Goal: Information Seeking & Learning: Learn about a topic

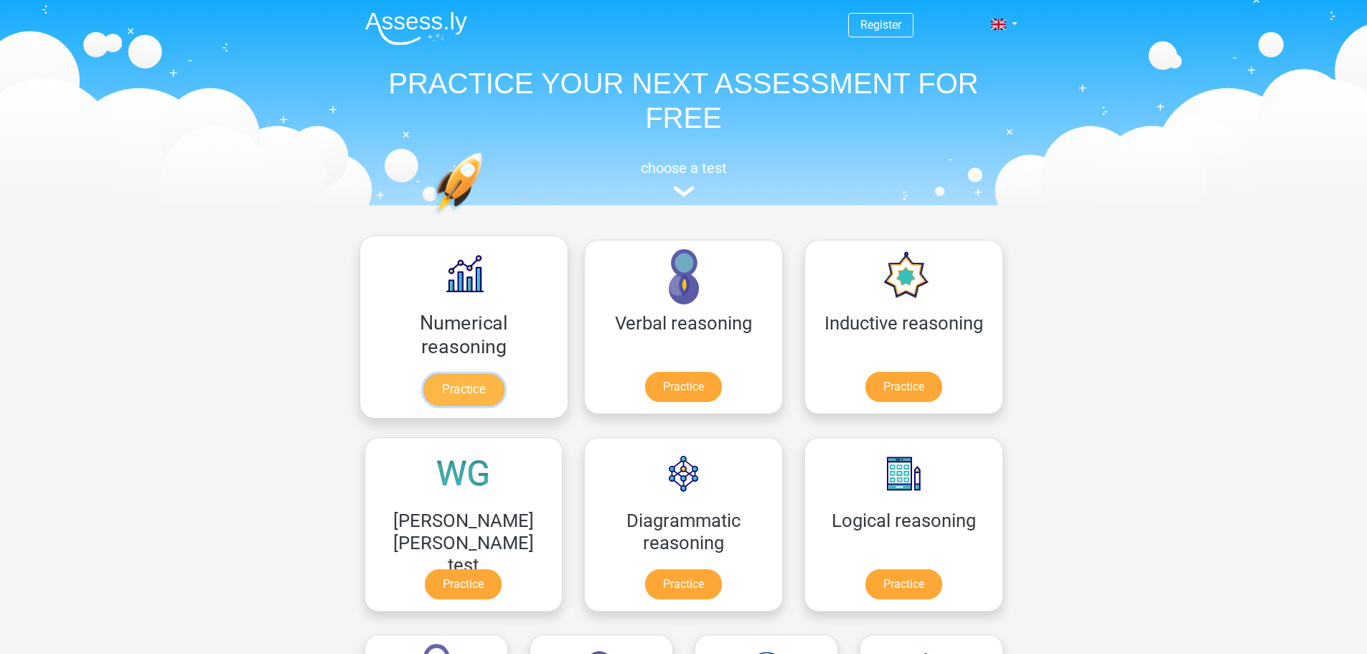
click at [428, 391] on link "Practice" at bounding box center [463, 390] width 80 height 32
click at [863, 571] on link "Practice" at bounding box center [903, 587] width 80 height 32
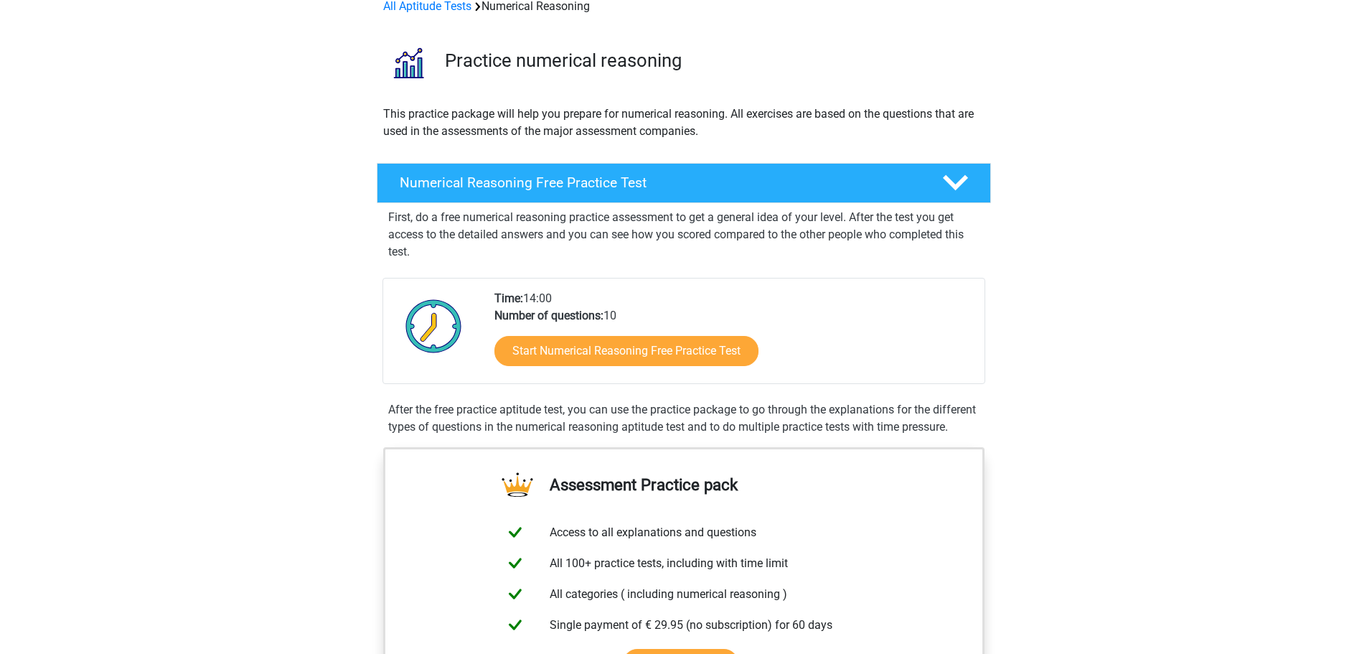
scroll to position [144, 0]
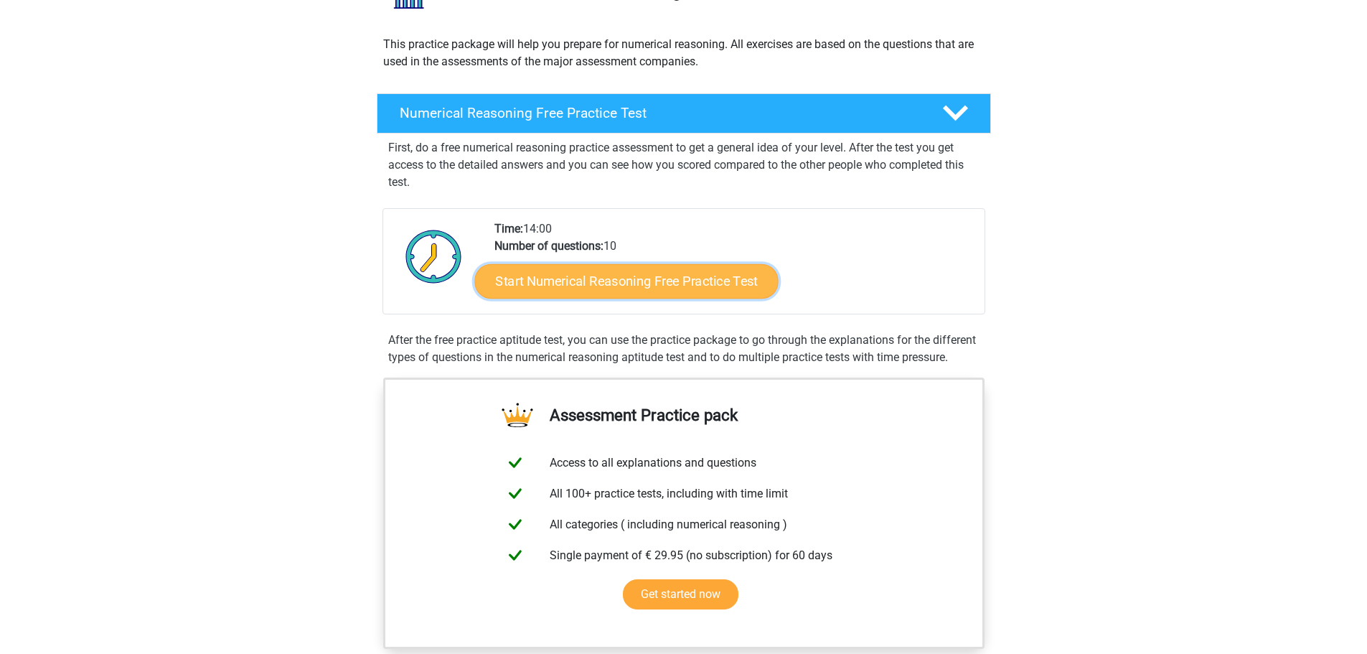
click at [629, 286] on link "Start Numerical Reasoning Free Practice Test" at bounding box center [626, 280] width 304 height 34
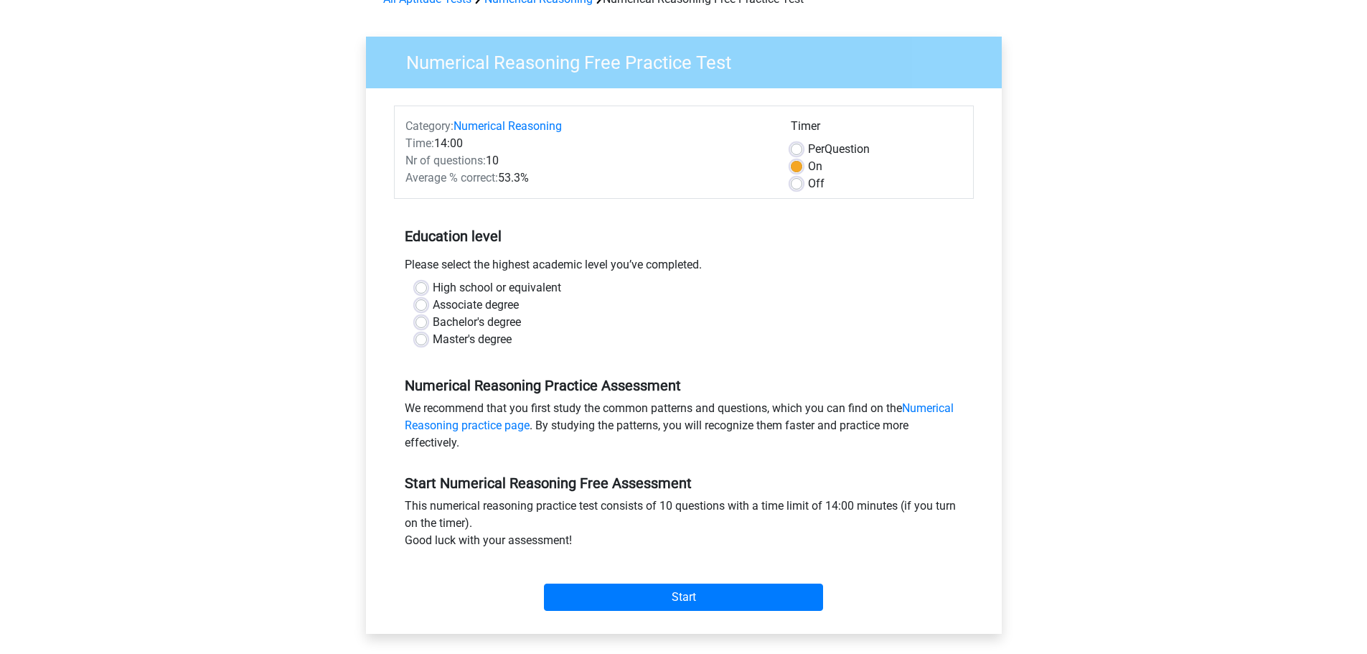
scroll to position [144, 0]
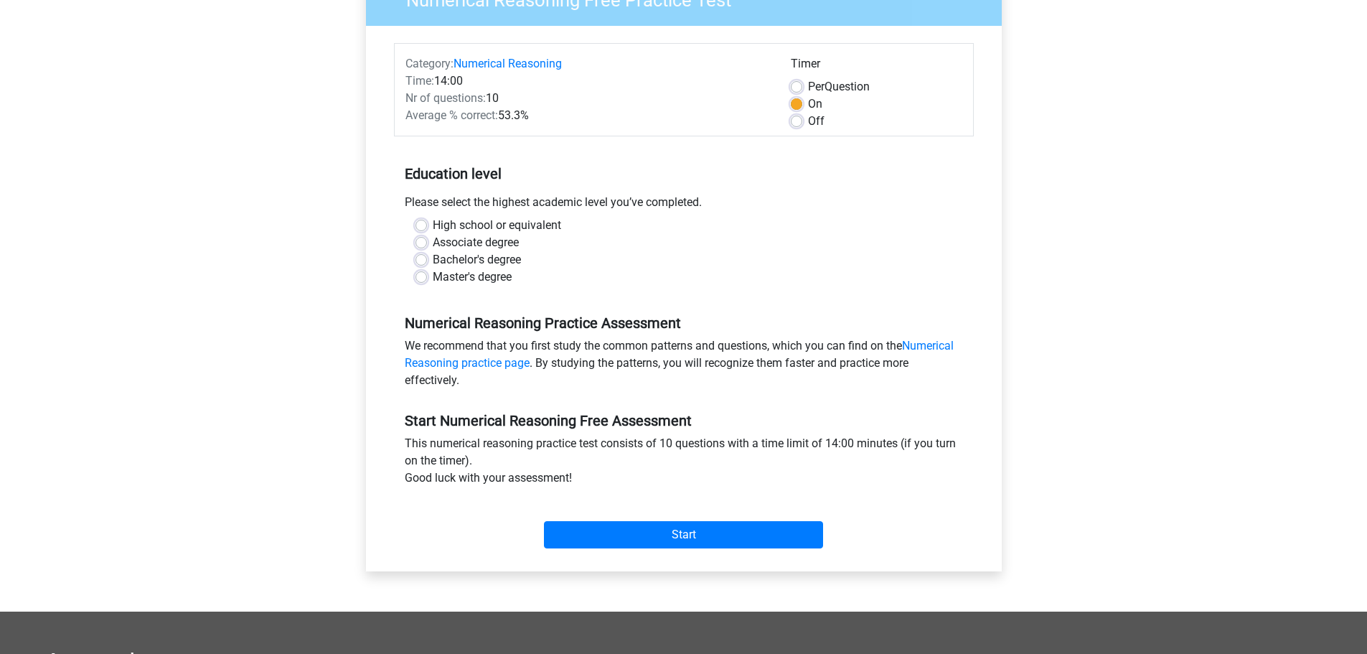
click at [433, 258] on label "Bachelor's degree" at bounding box center [477, 259] width 88 height 17
click at [425, 258] on input "Bachelor's degree" at bounding box center [420, 258] width 11 height 14
radio input "true"
click at [655, 530] on input "Start" at bounding box center [683, 534] width 279 height 27
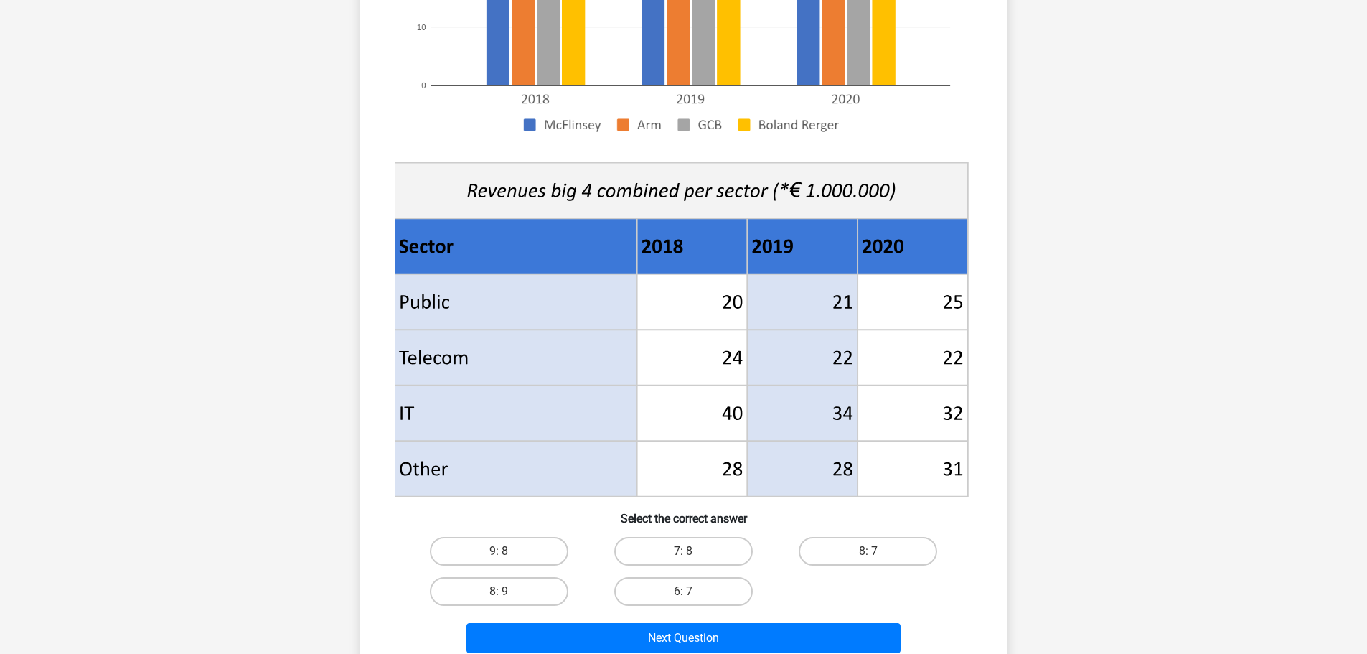
scroll to position [502, 0]
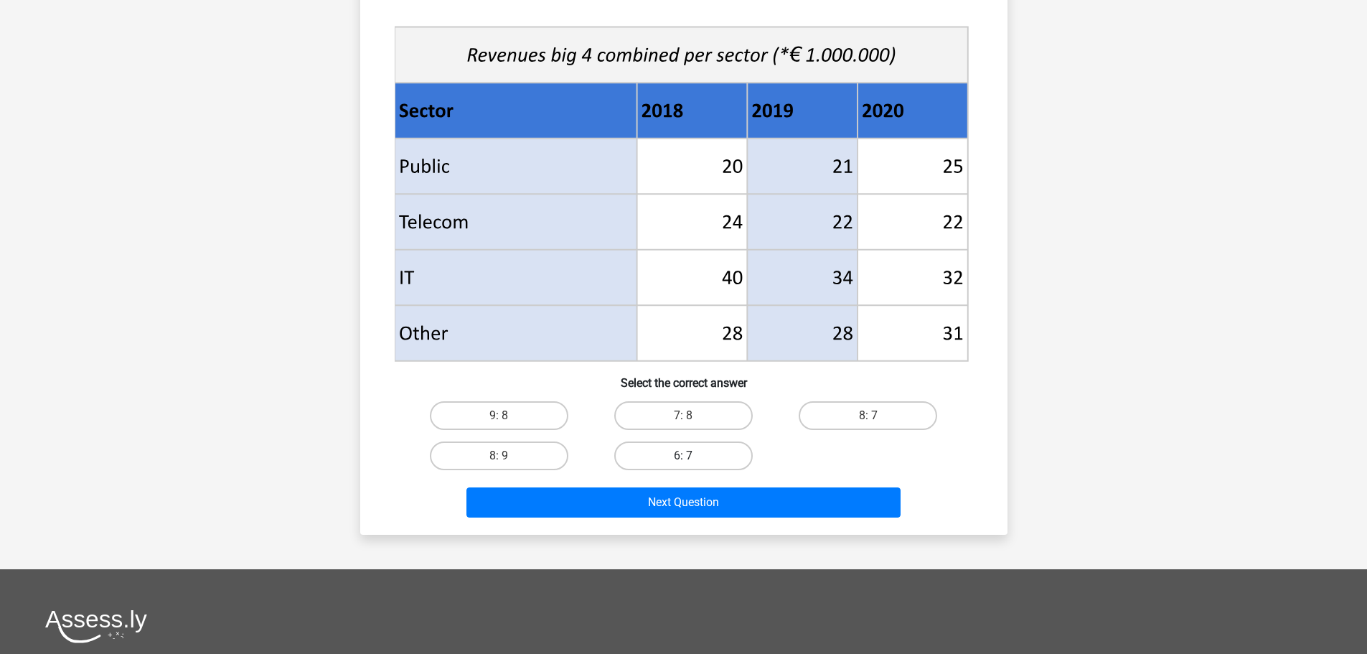
click at [708, 459] on label "6: 7" at bounding box center [683, 455] width 138 height 29
click at [692, 459] on input "6: 7" at bounding box center [687, 460] width 9 height 9
radio input "true"
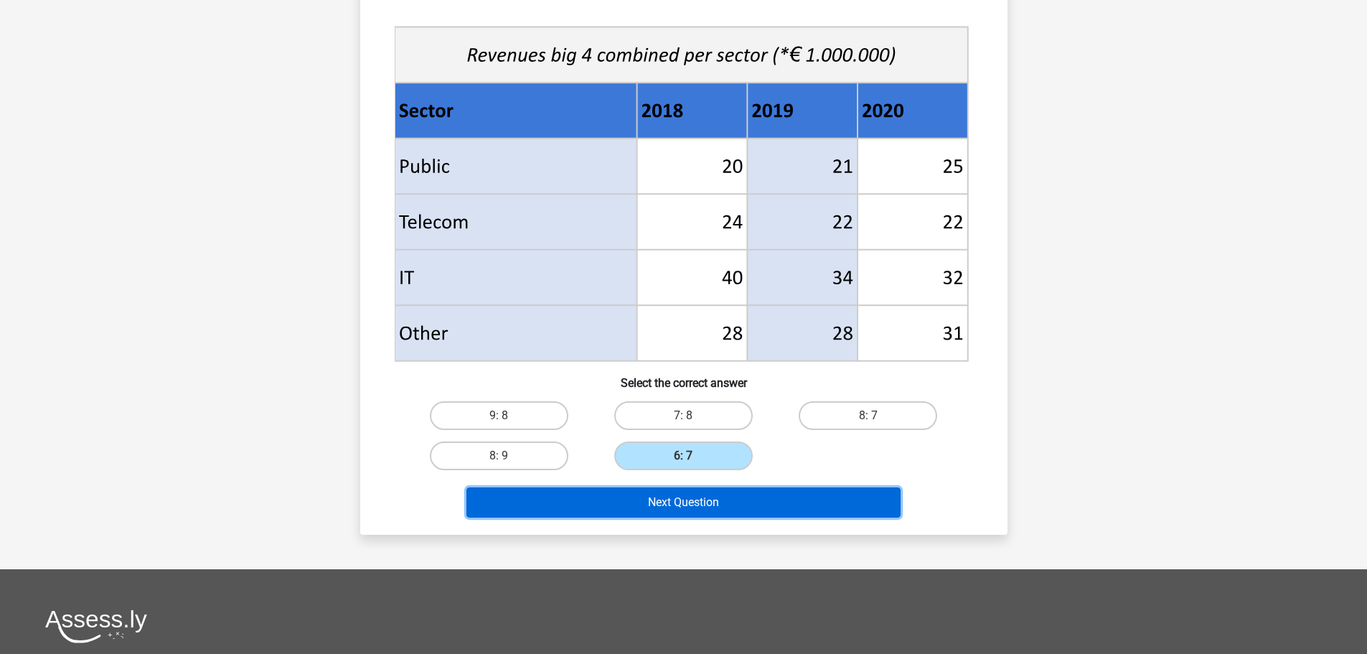
click at [722, 503] on button "Next Question" at bounding box center [683, 502] width 434 height 30
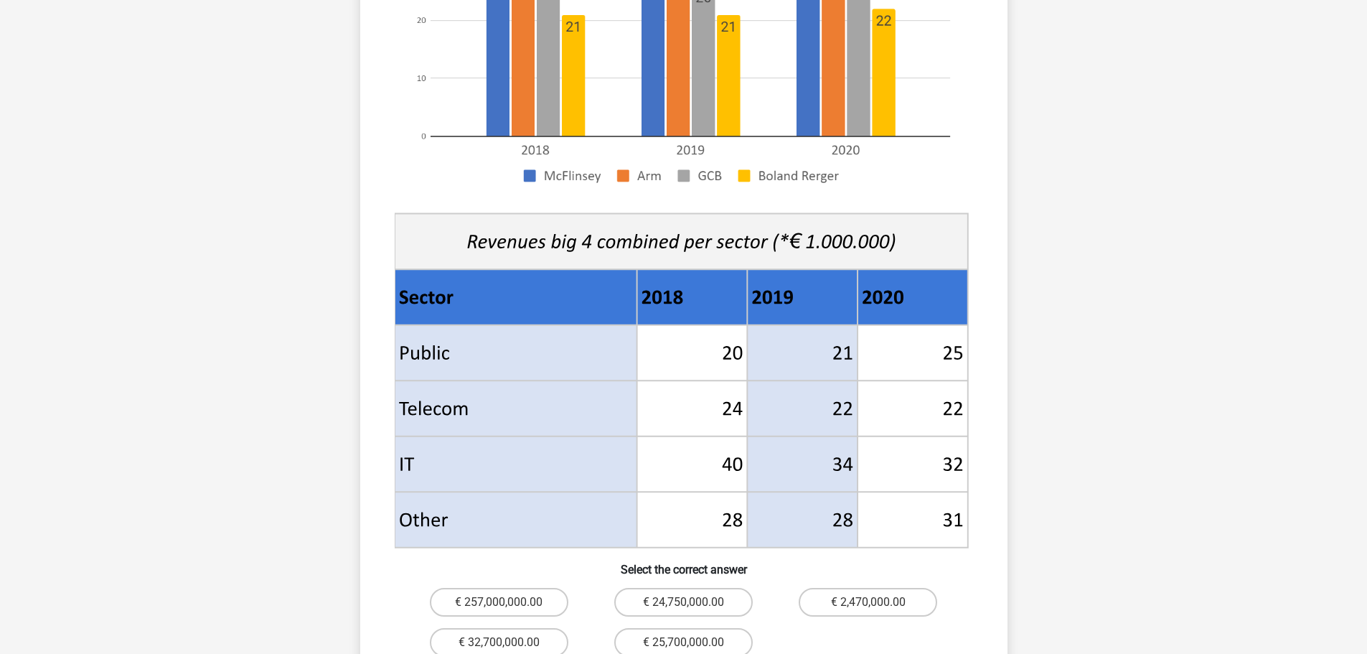
scroll to position [574, 0]
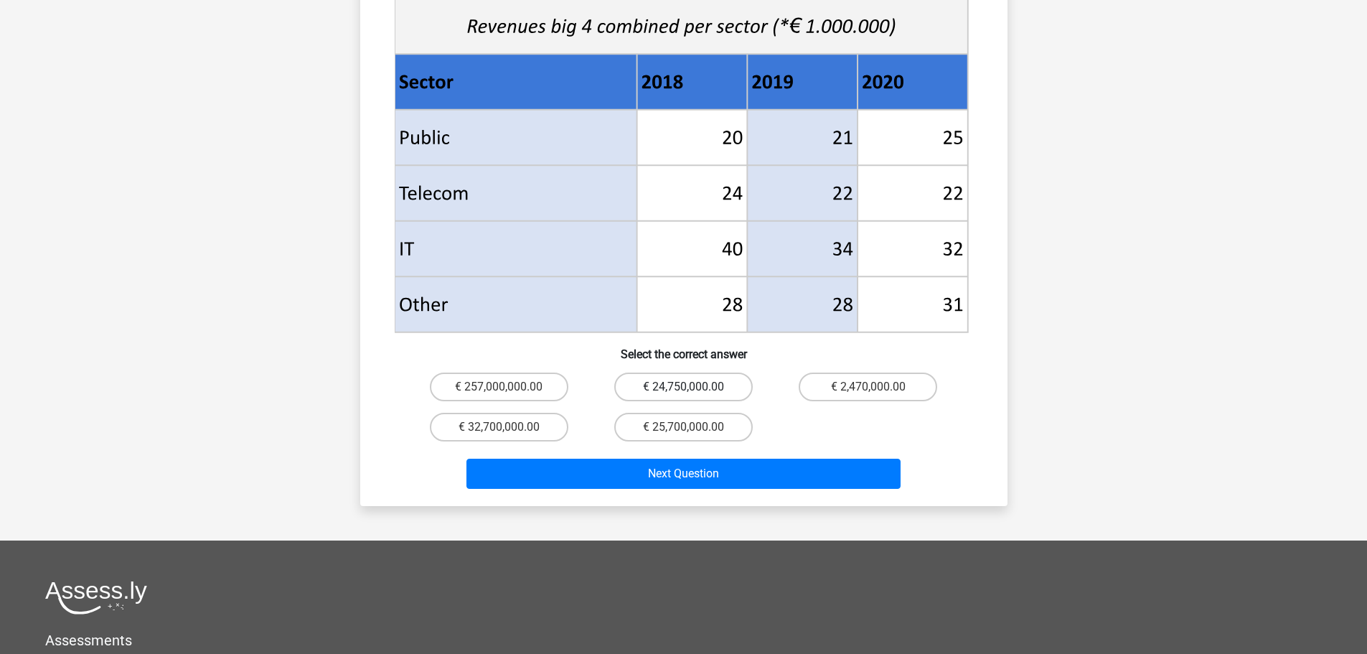
click at [664, 377] on label "€ 24,750,000.00" at bounding box center [683, 386] width 138 height 29
click at [683, 387] on input "€ 24,750,000.00" at bounding box center [687, 391] width 9 height 9
radio input "true"
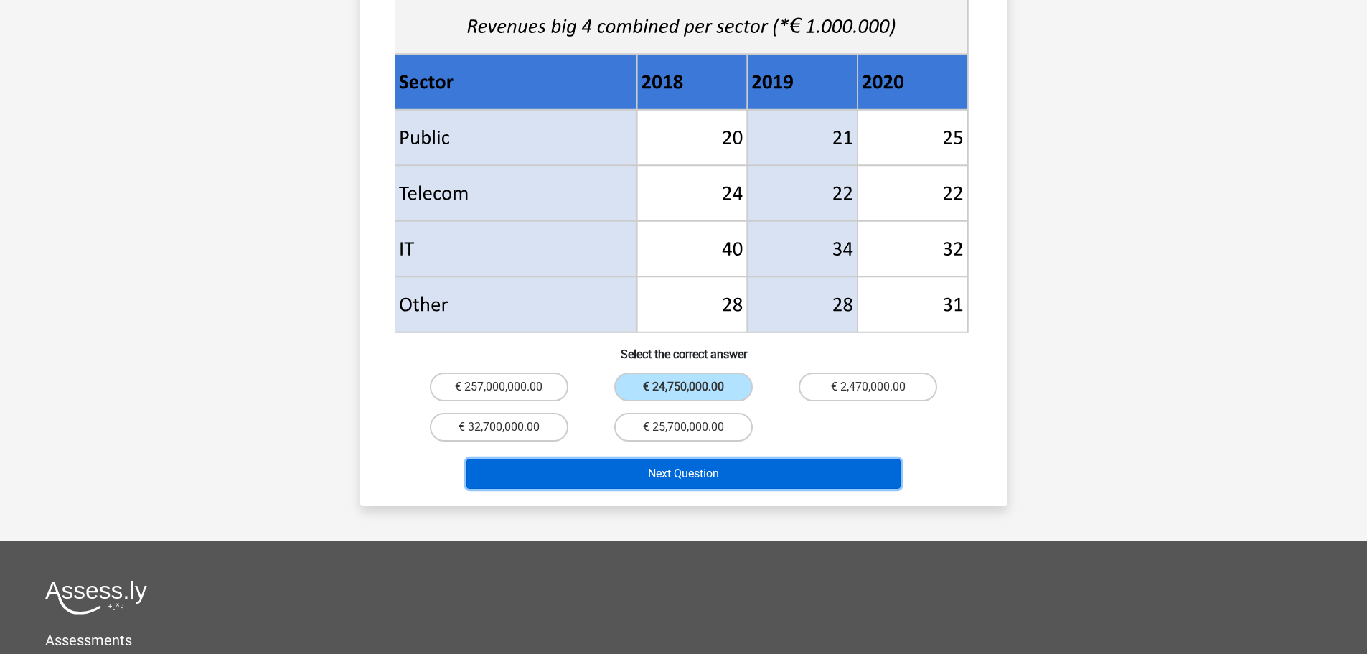
click at [705, 459] on button "Next Question" at bounding box center [683, 474] width 434 height 30
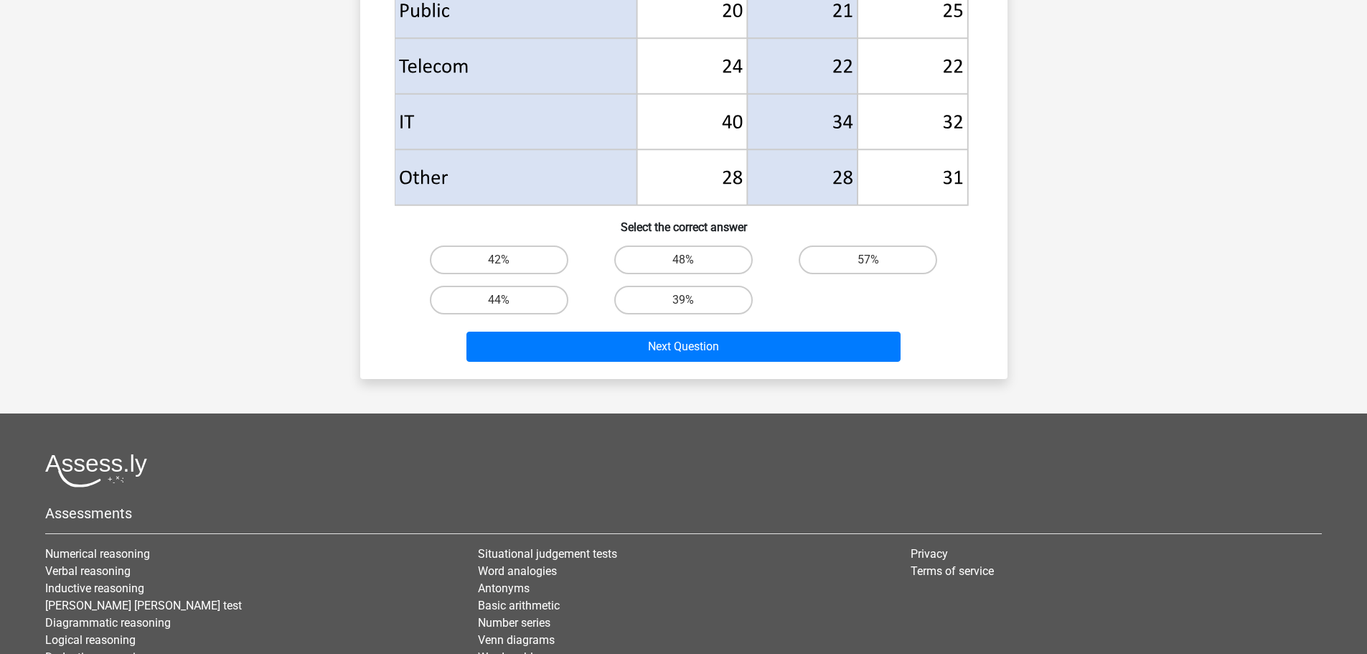
scroll to position [789, 0]
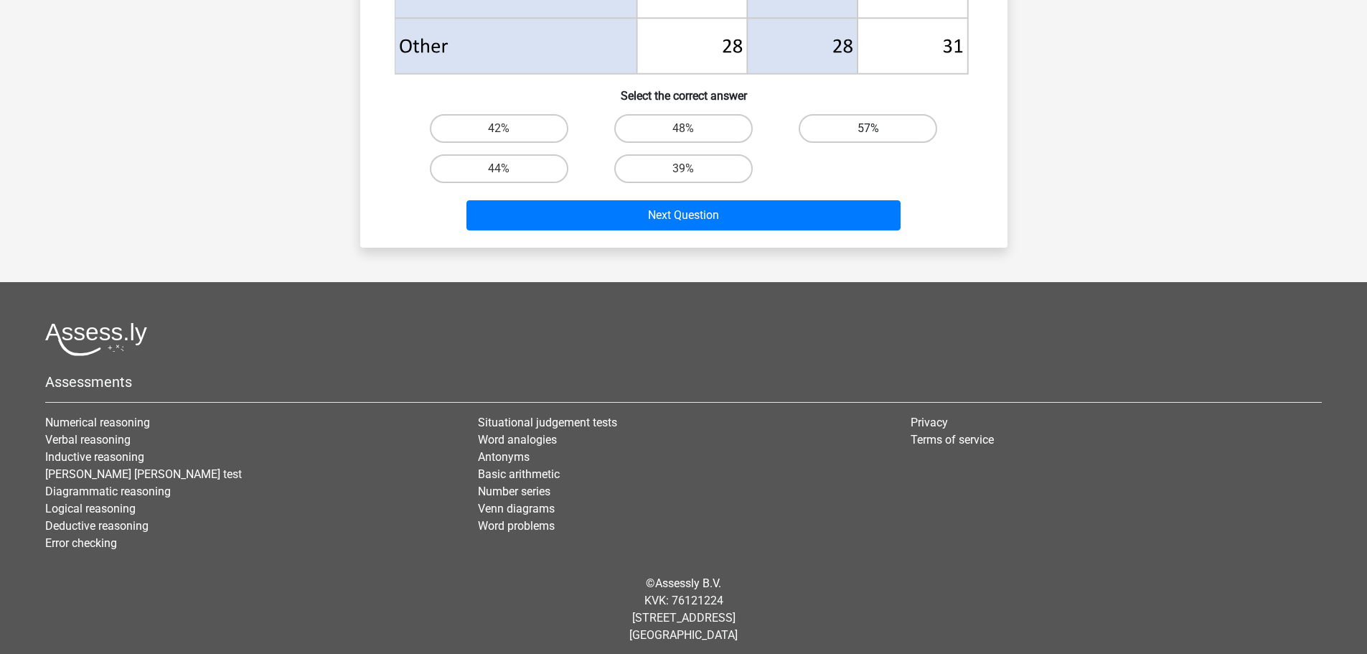
click at [883, 129] on label "57%" at bounding box center [868, 128] width 138 height 29
click at [878, 129] on input "57%" at bounding box center [872, 132] width 9 height 9
radio input "true"
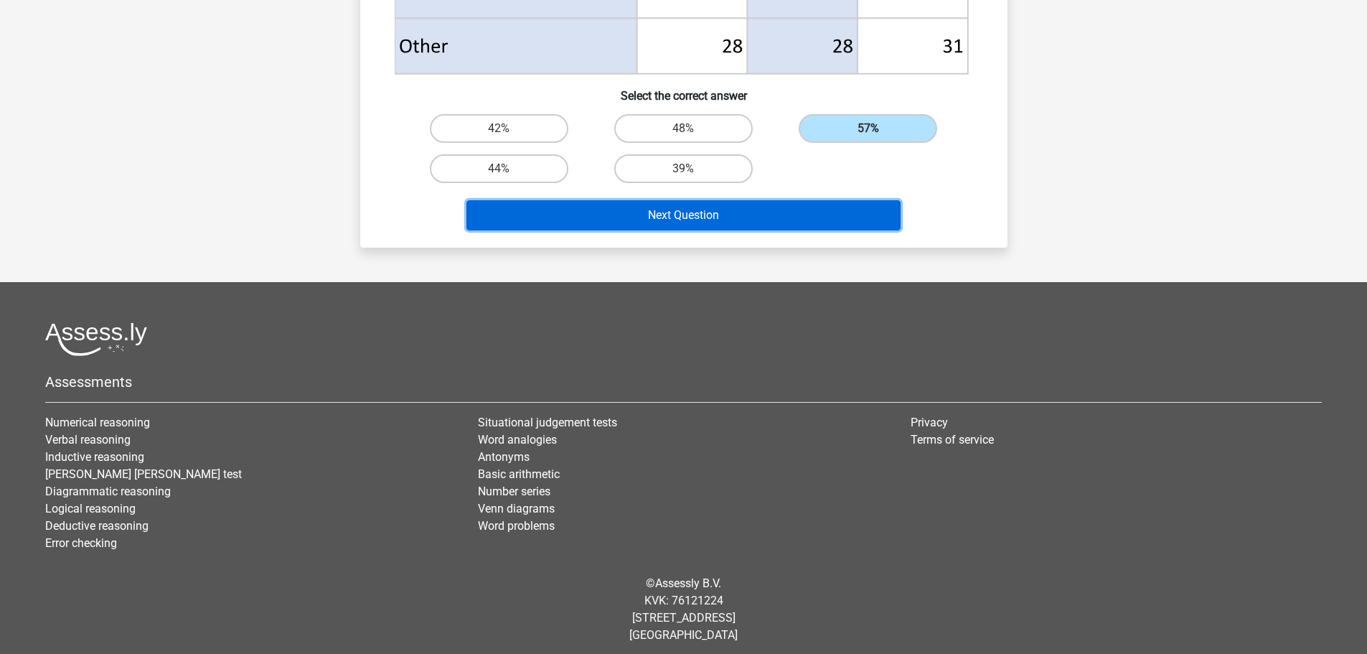
click at [808, 217] on button "Next Question" at bounding box center [683, 215] width 434 height 30
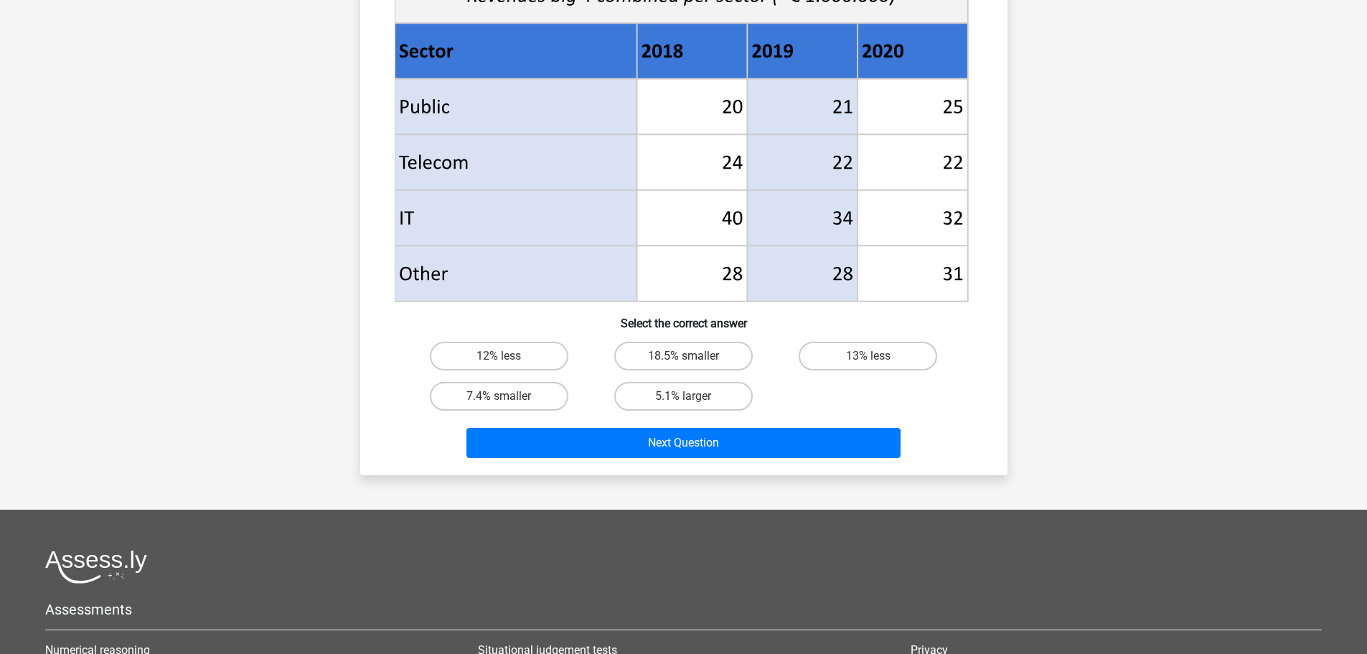
scroll to position [574, 0]
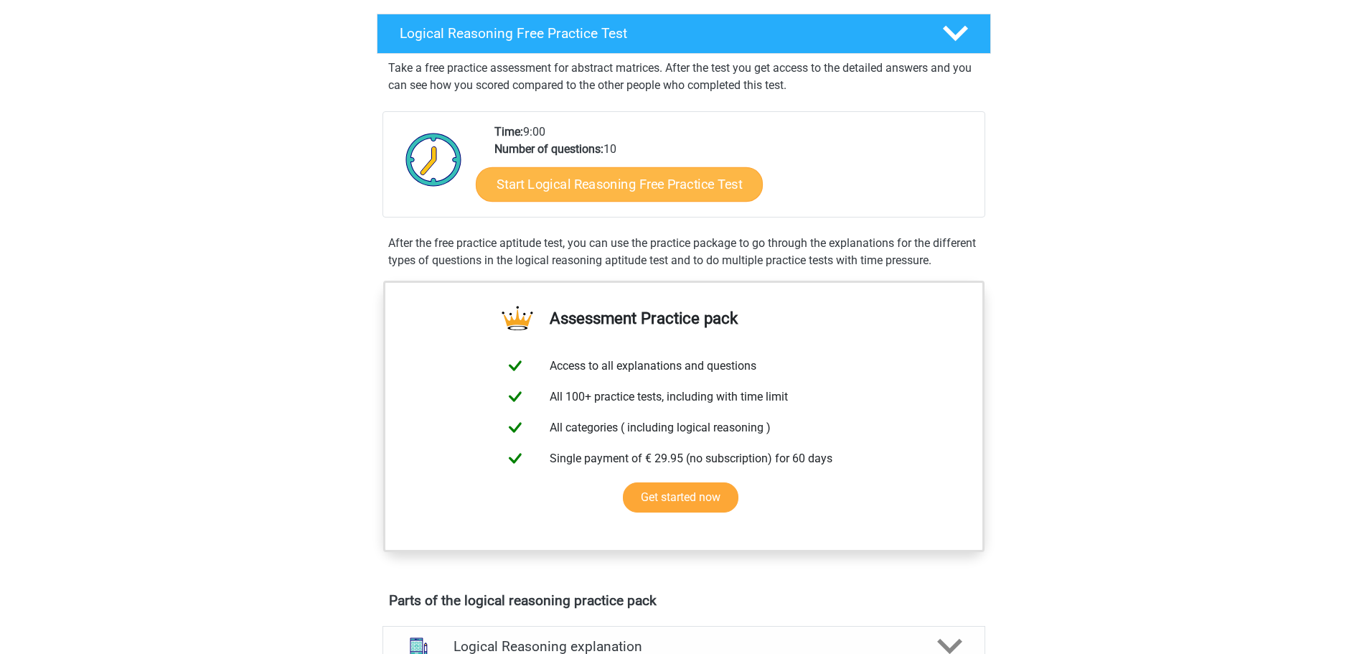
scroll to position [359, 0]
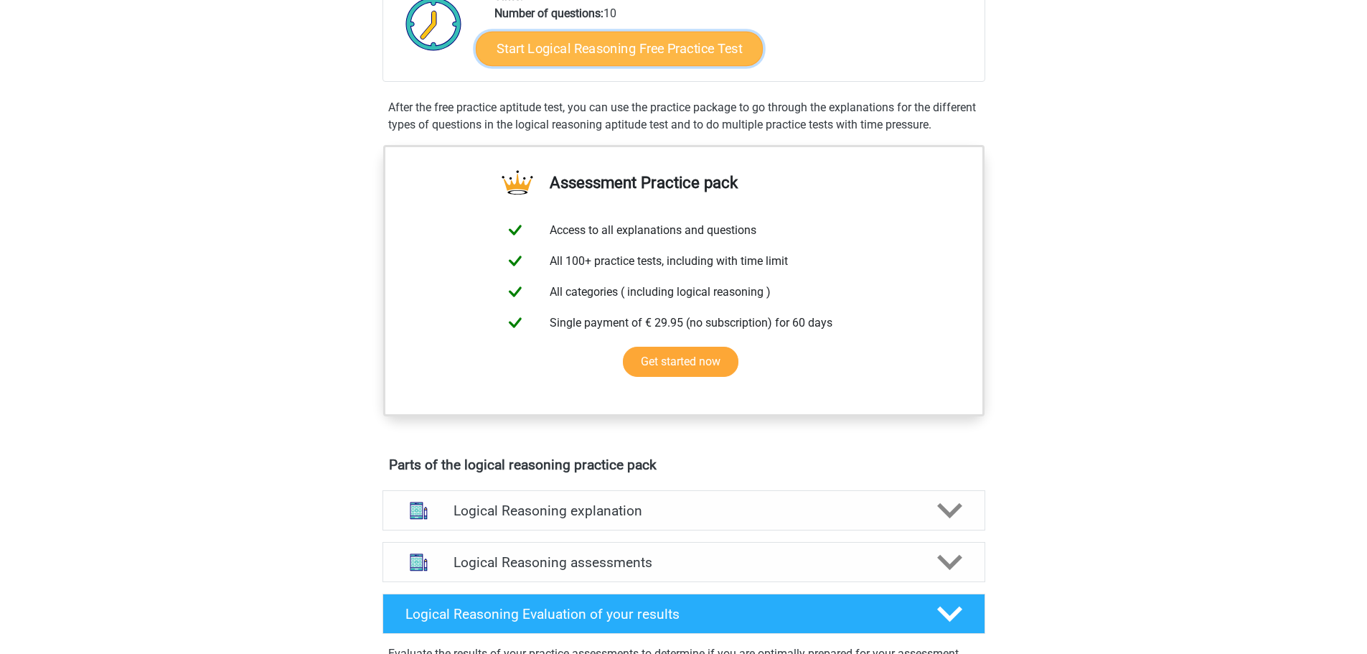
click at [579, 49] on link "Start Logical Reasoning Free Practice Test" at bounding box center [619, 48] width 287 height 34
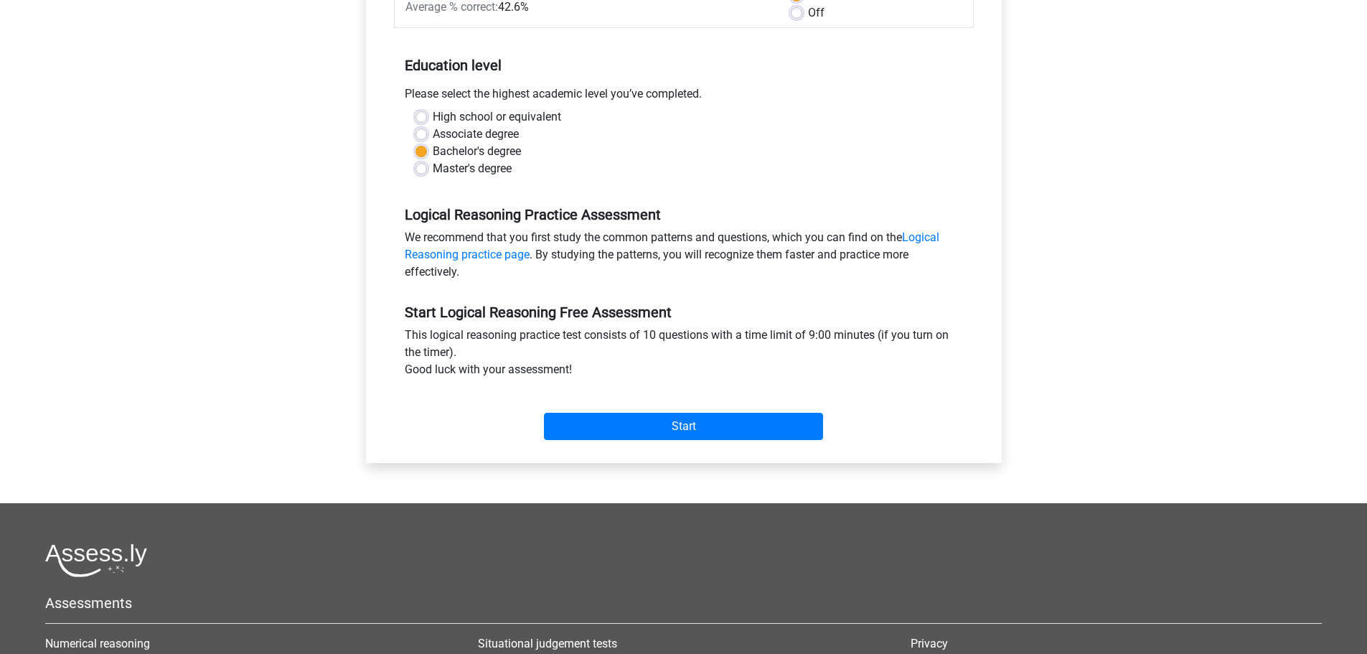
scroll to position [287, 0]
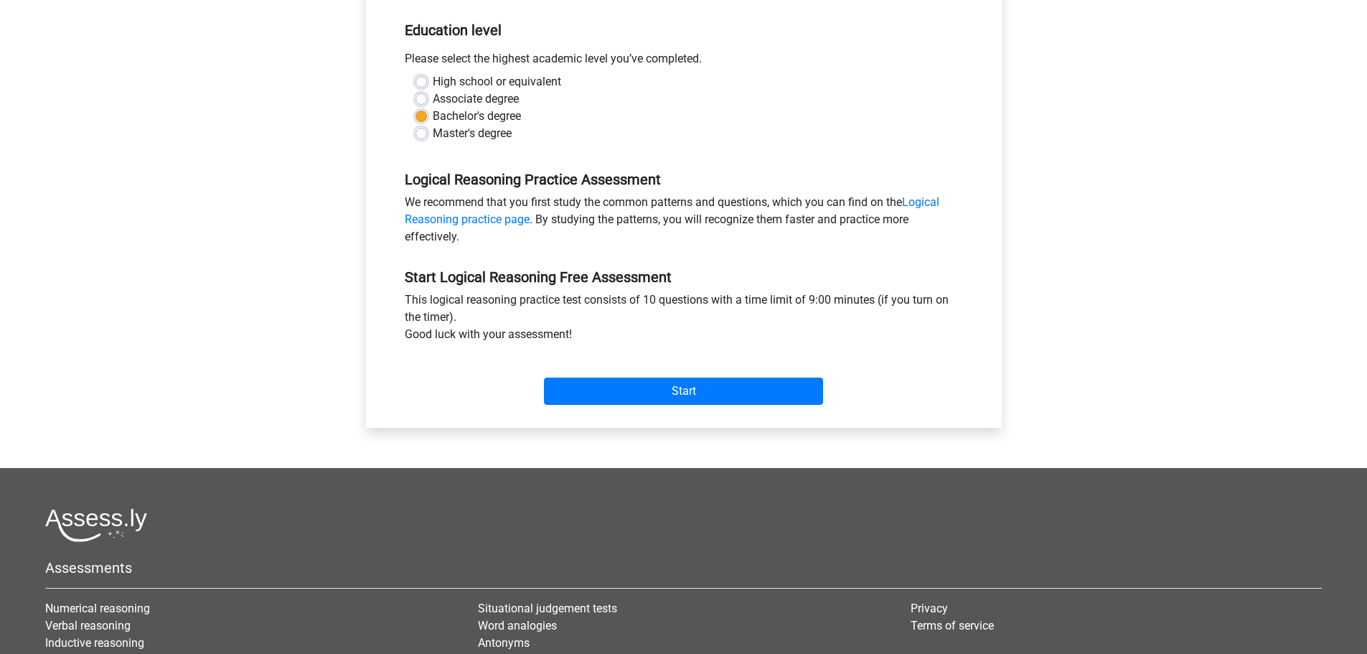
click at [641, 376] on div "Start" at bounding box center [684, 379] width 580 height 50
click at [639, 384] on input "Start" at bounding box center [683, 390] width 279 height 27
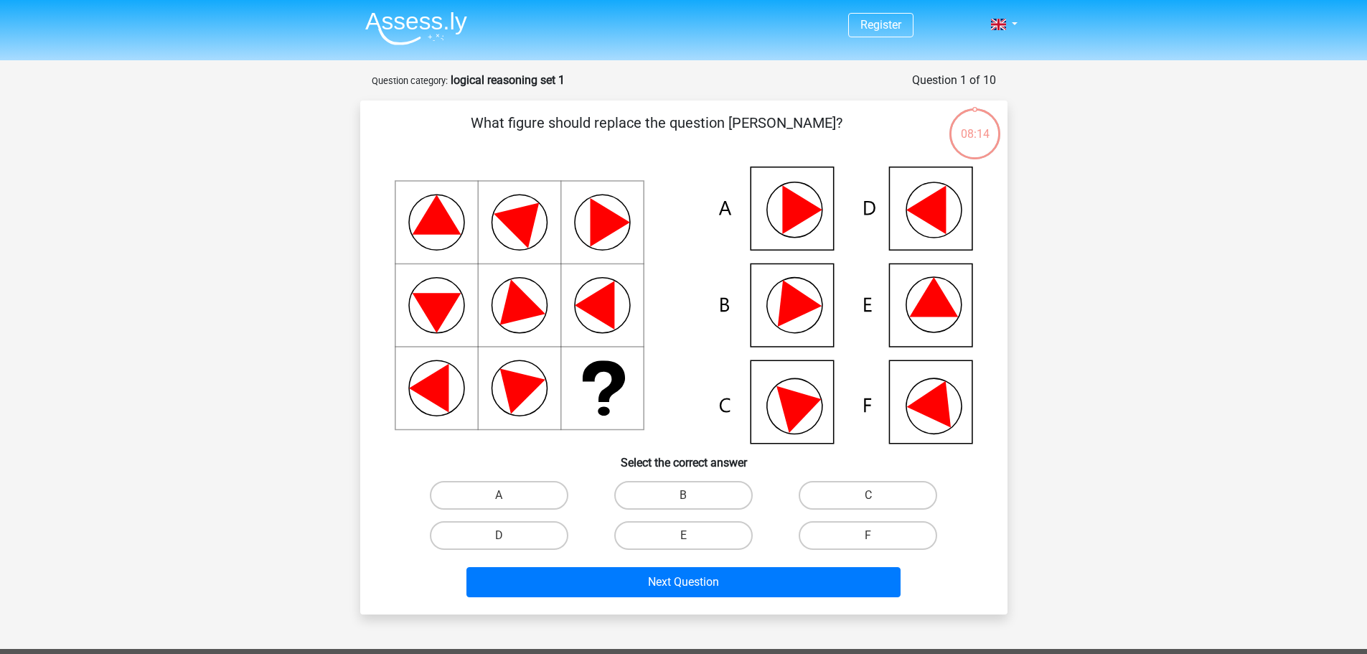
click at [936, 406] on icon at bounding box center [936, 399] width 61 height 57
click at [858, 535] on label "F" at bounding box center [868, 535] width 138 height 29
click at [868, 535] on input "F" at bounding box center [872, 539] width 9 height 9
radio input "true"
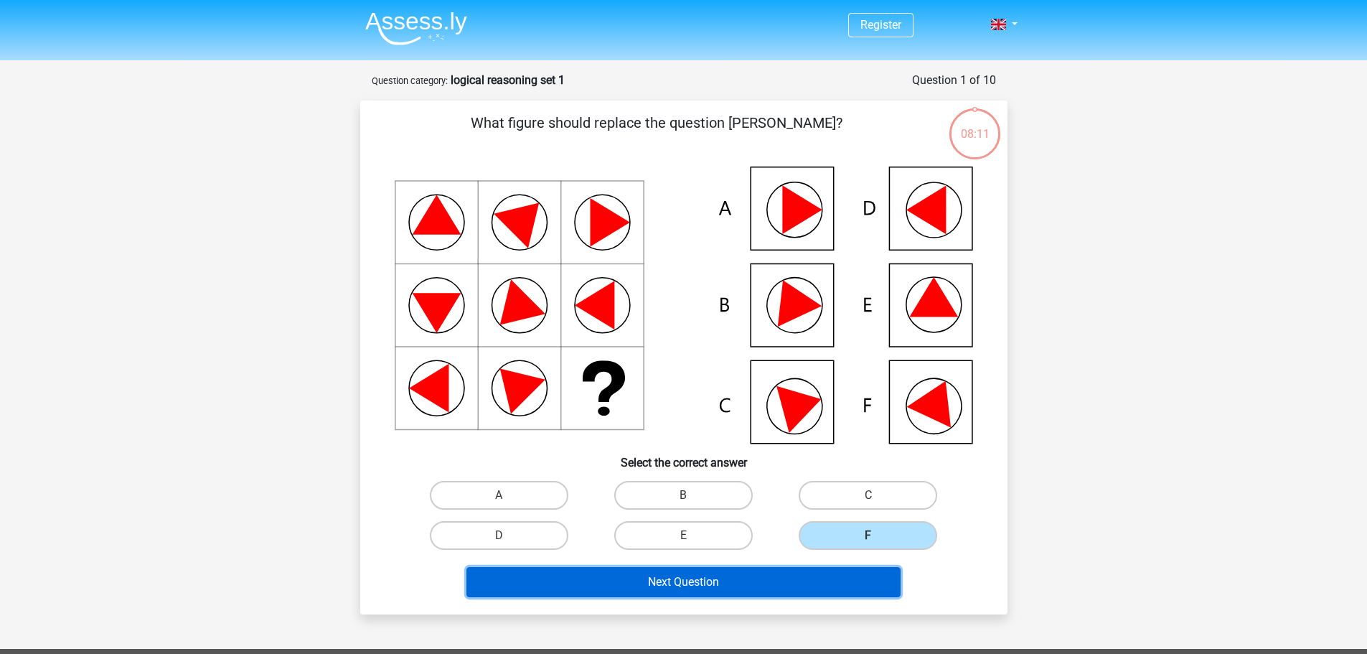
click at [771, 589] on button "Next Question" at bounding box center [683, 582] width 434 height 30
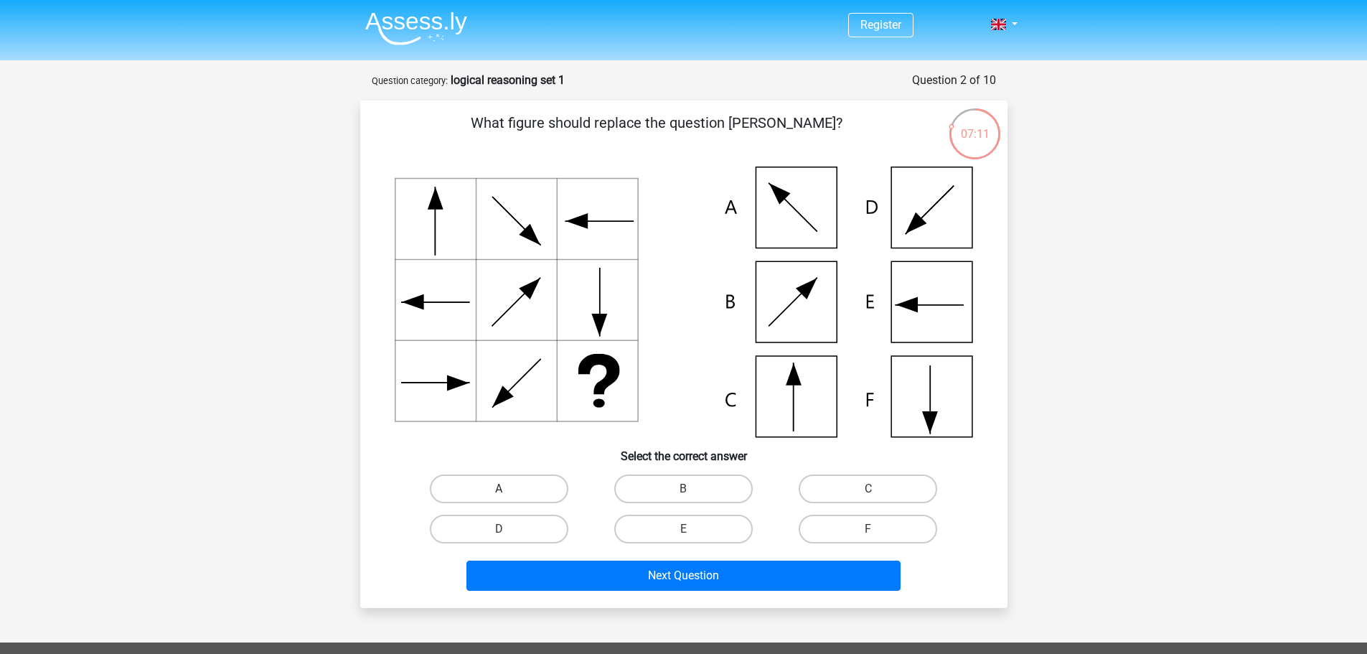
click at [509, 489] on label "A" at bounding box center [499, 488] width 138 height 29
click at [508, 489] on input "A" at bounding box center [503, 493] width 9 height 9
radio input "true"
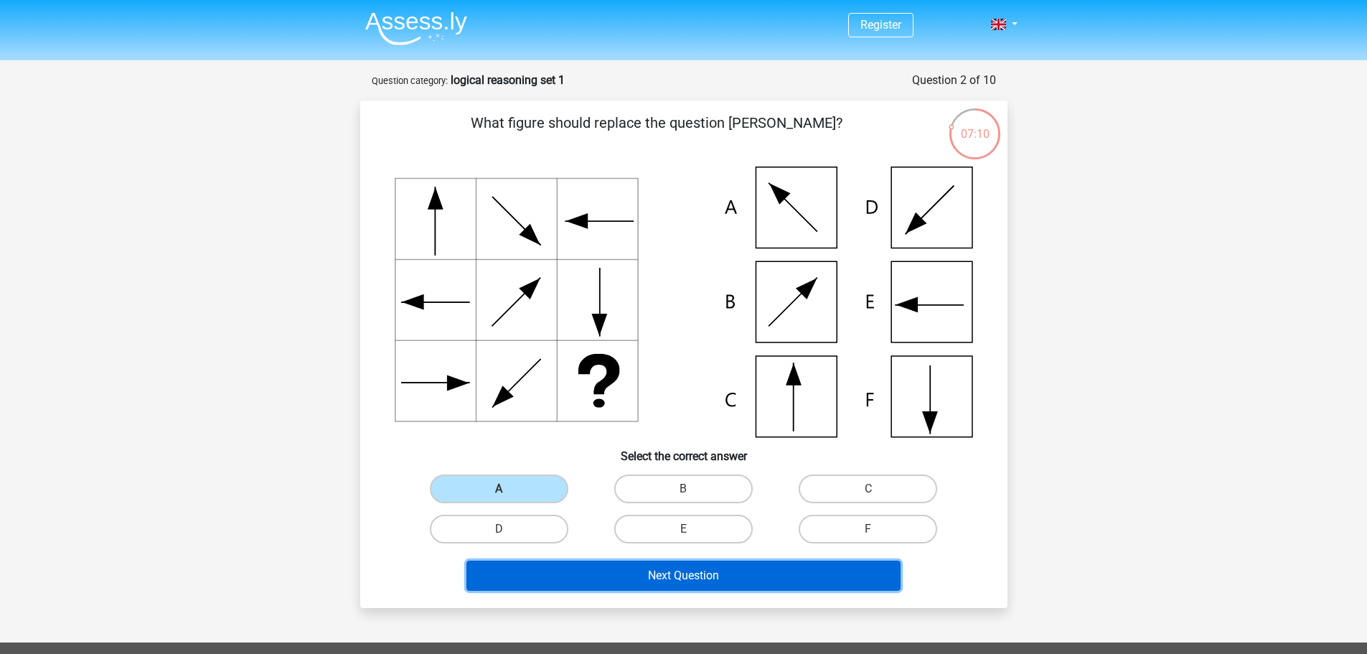
click at [605, 580] on button "Next Question" at bounding box center [683, 575] width 434 height 30
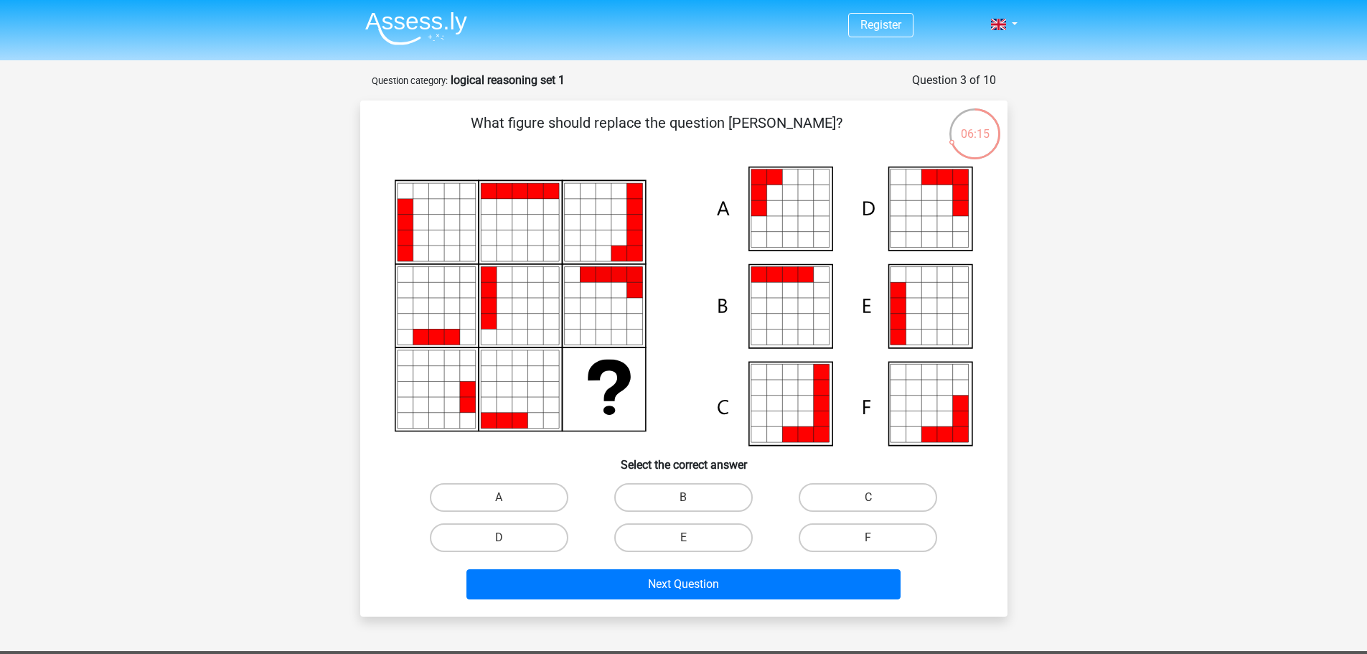
click at [499, 499] on input "A" at bounding box center [503, 501] width 9 height 9
radio input "true"
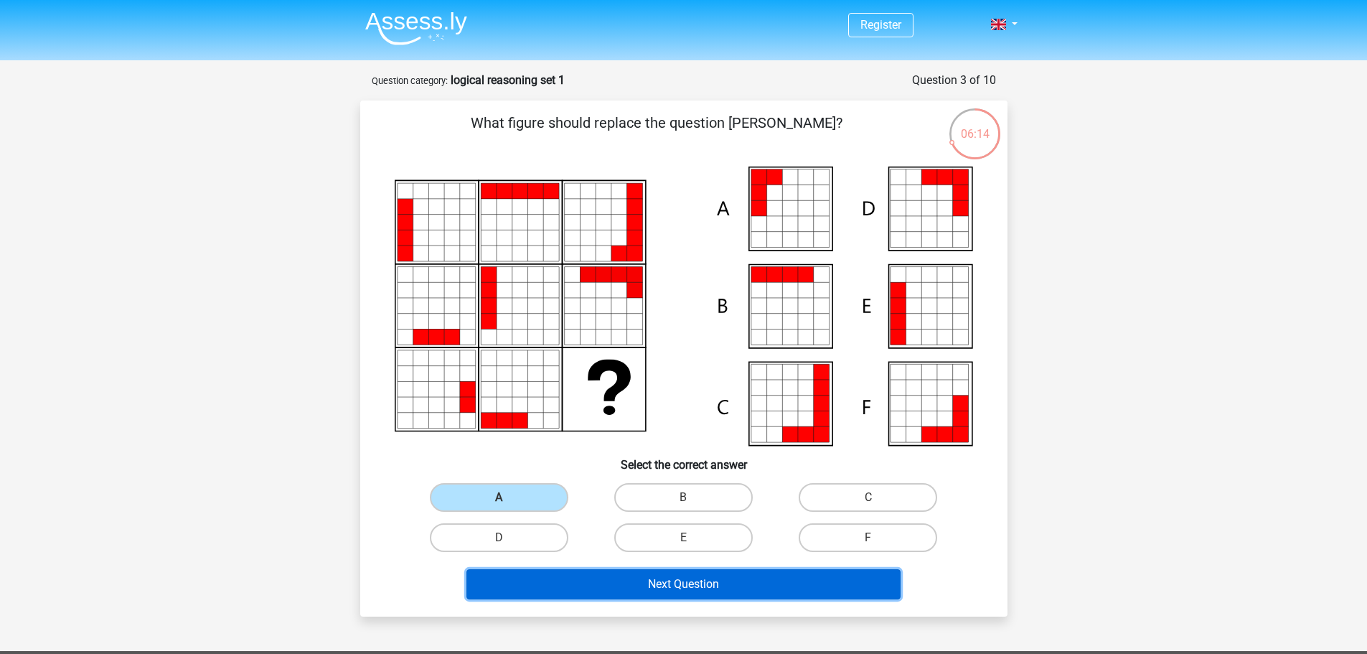
click at [597, 578] on button "Next Question" at bounding box center [683, 584] width 434 height 30
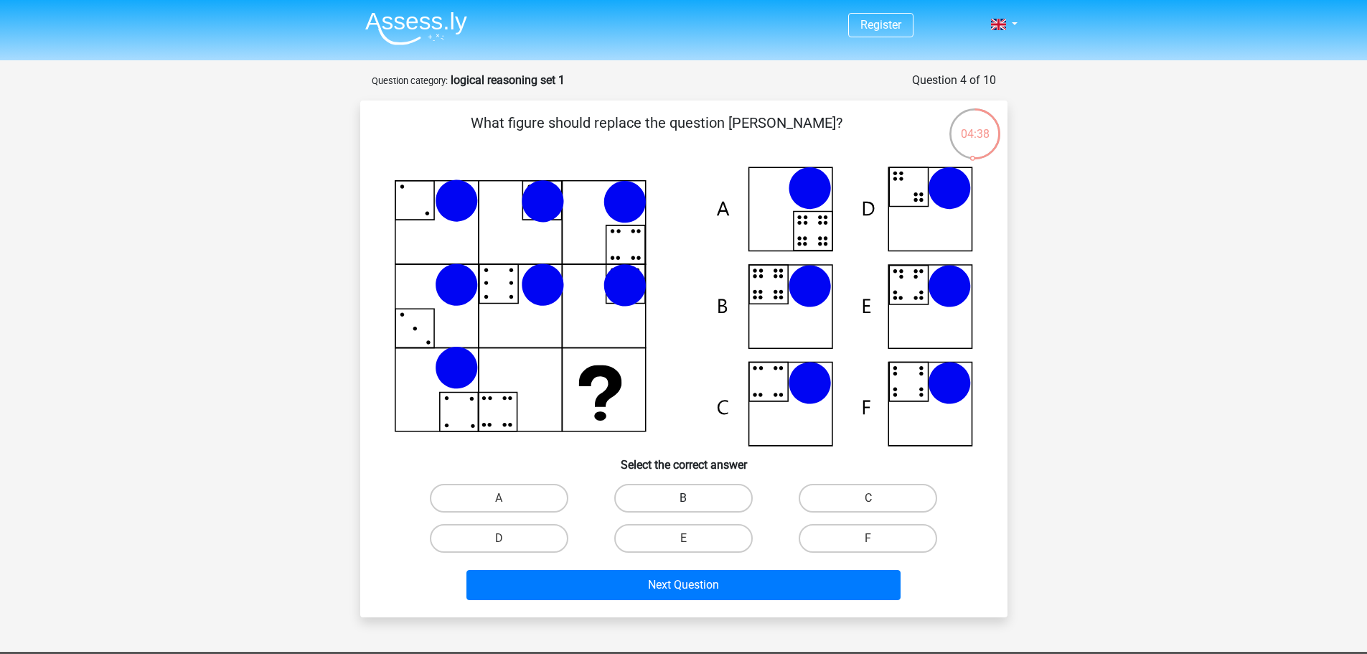
click at [667, 494] on label "B" at bounding box center [683, 498] width 138 height 29
click at [683, 498] on input "B" at bounding box center [687, 502] width 9 height 9
radio input "true"
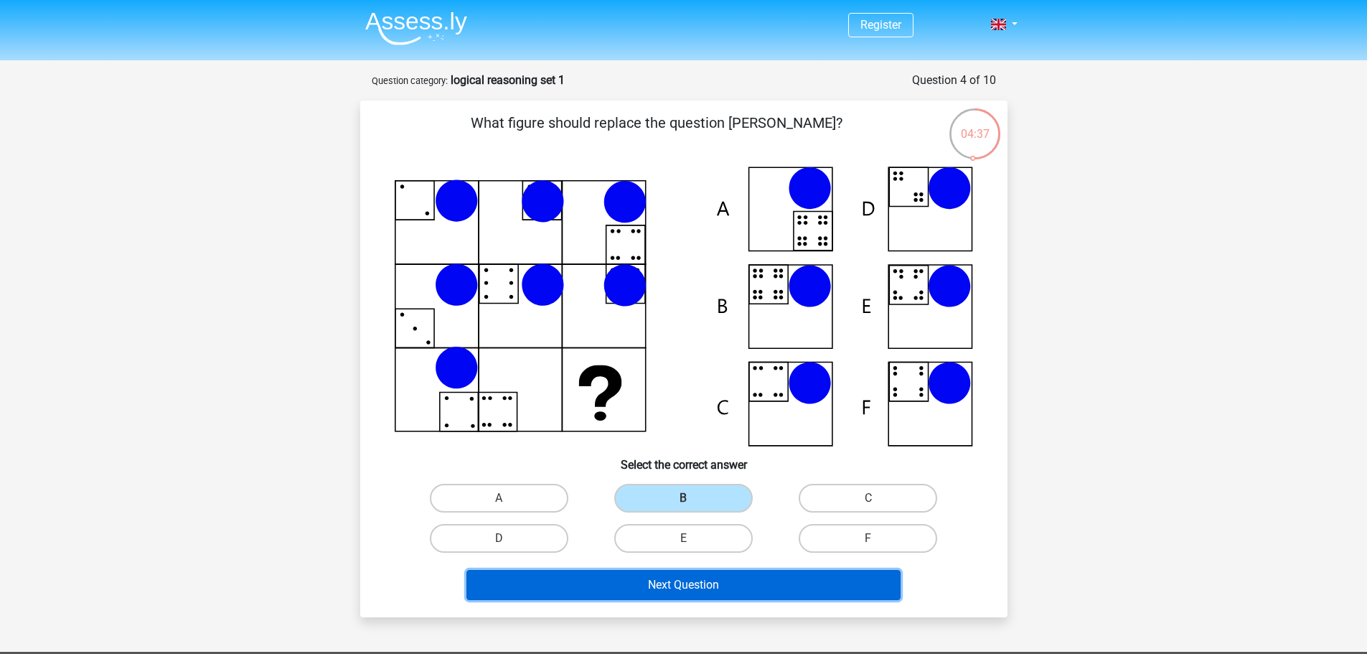
click at [656, 578] on button "Next Question" at bounding box center [683, 585] width 434 height 30
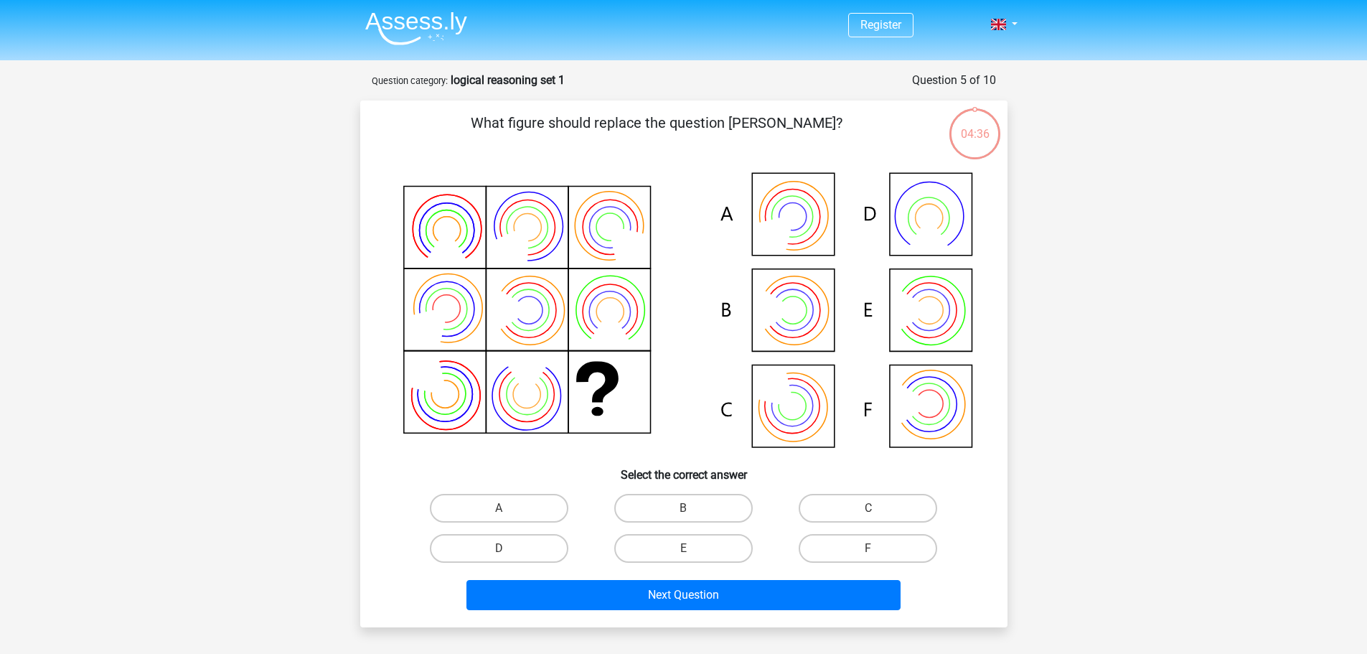
scroll to position [72, 0]
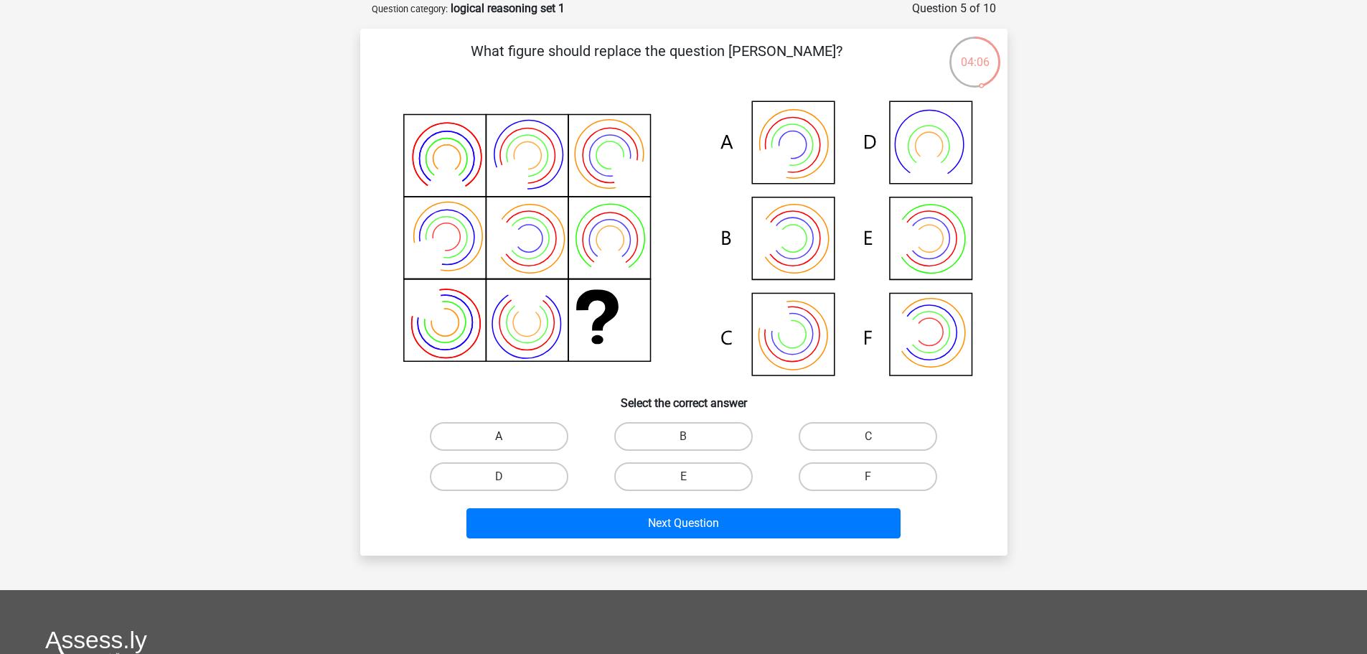
click at [537, 438] on label "A" at bounding box center [499, 436] width 138 height 29
click at [508, 438] on input "A" at bounding box center [503, 440] width 9 height 9
radio input "true"
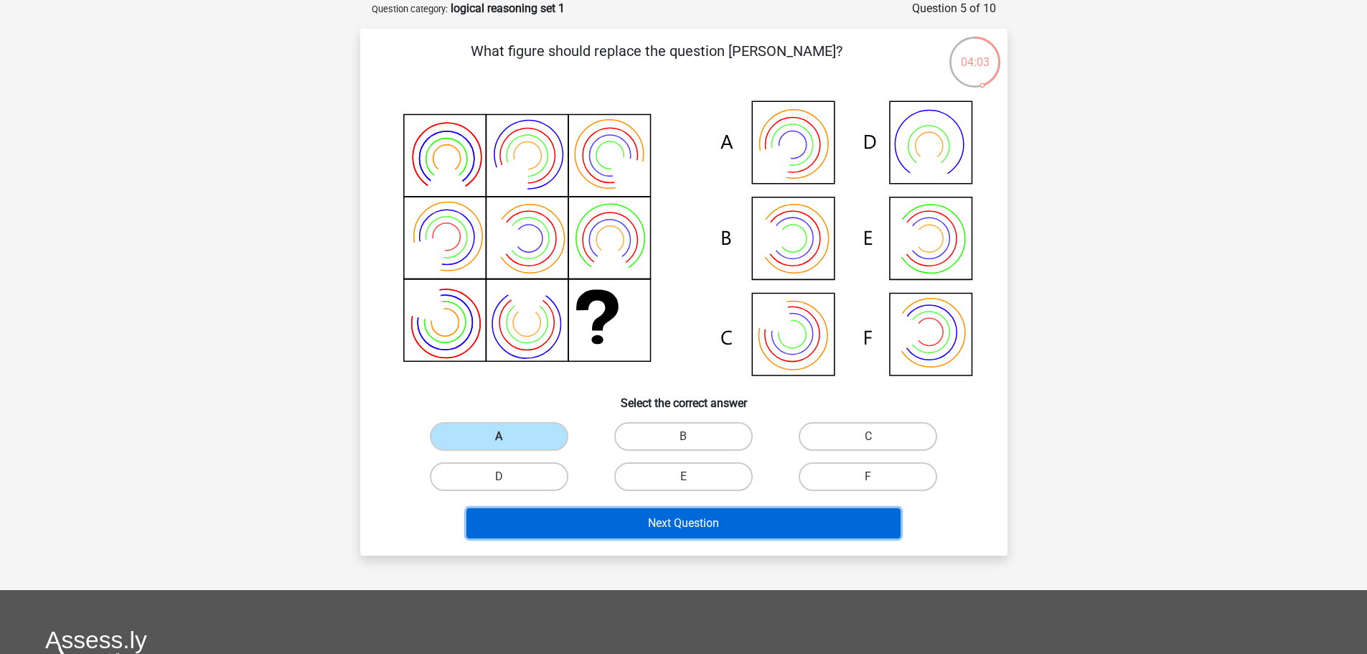
click at [724, 527] on button "Next Question" at bounding box center [683, 523] width 434 height 30
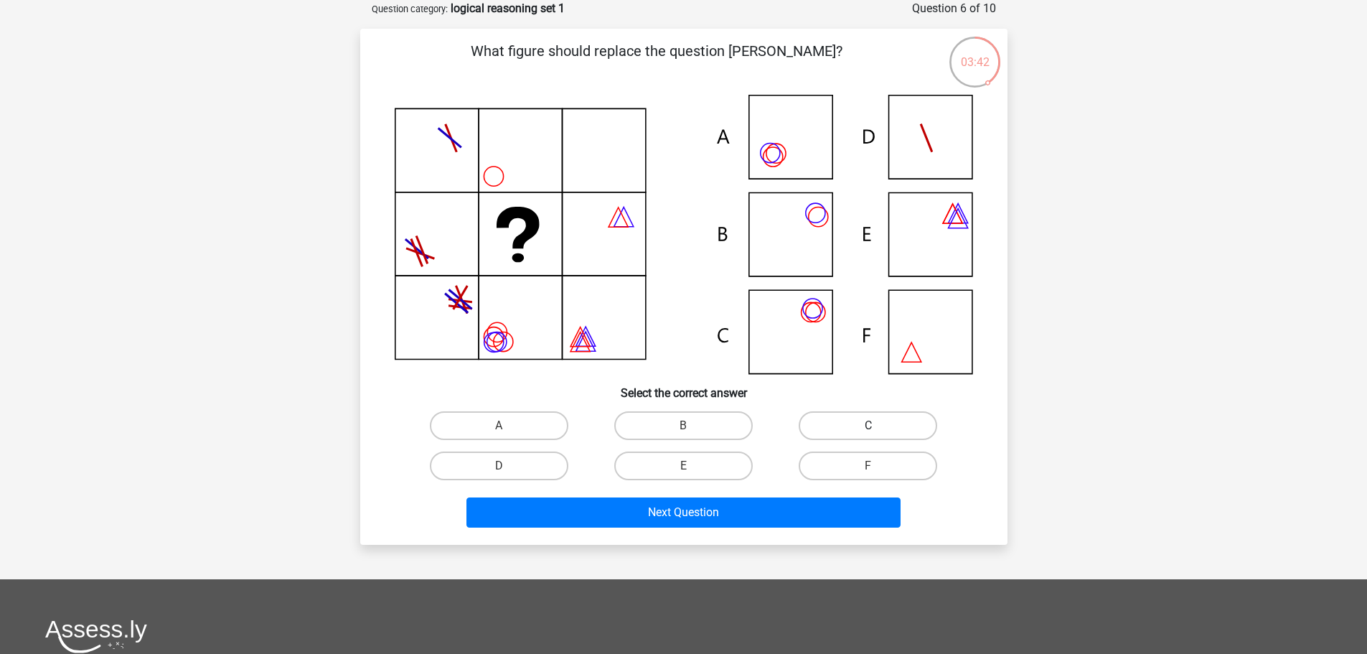
click at [833, 423] on label "C" at bounding box center [868, 425] width 138 height 29
click at [868, 426] on input "C" at bounding box center [872, 430] width 9 height 9
radio input "true"
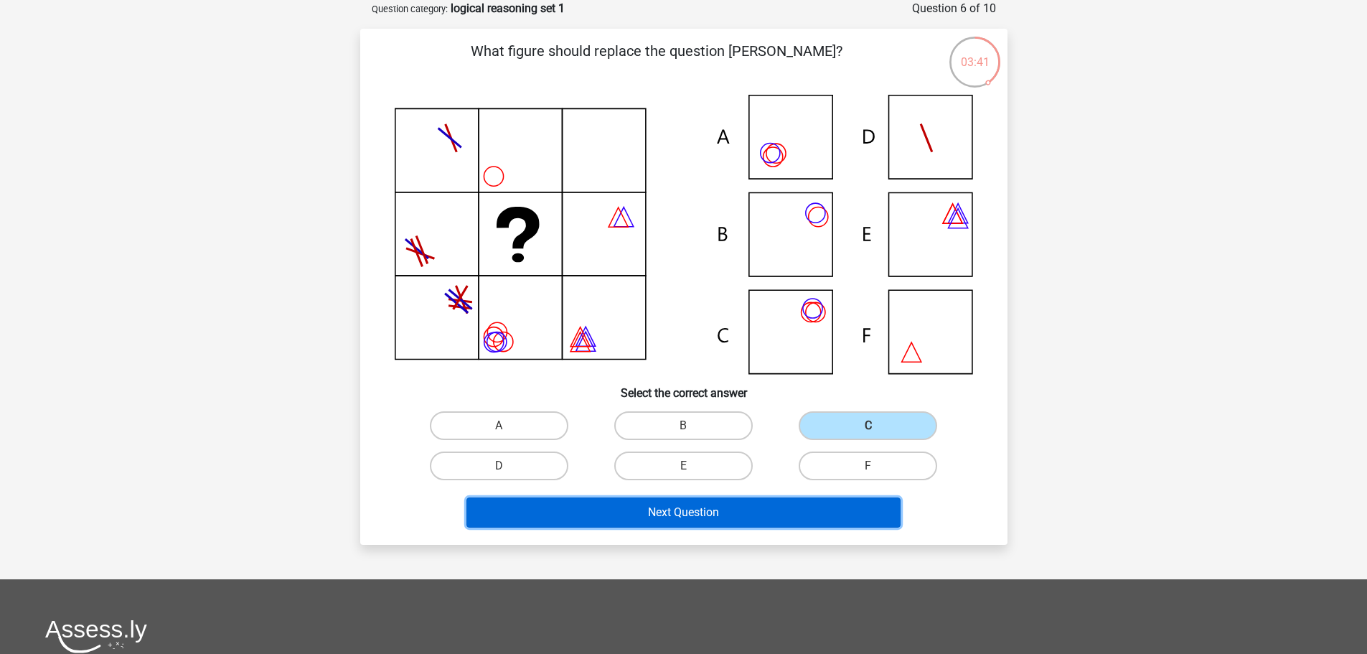
click at [748, 510] on button "Next Question" at bounding box center [683, 512] width 434 height 30
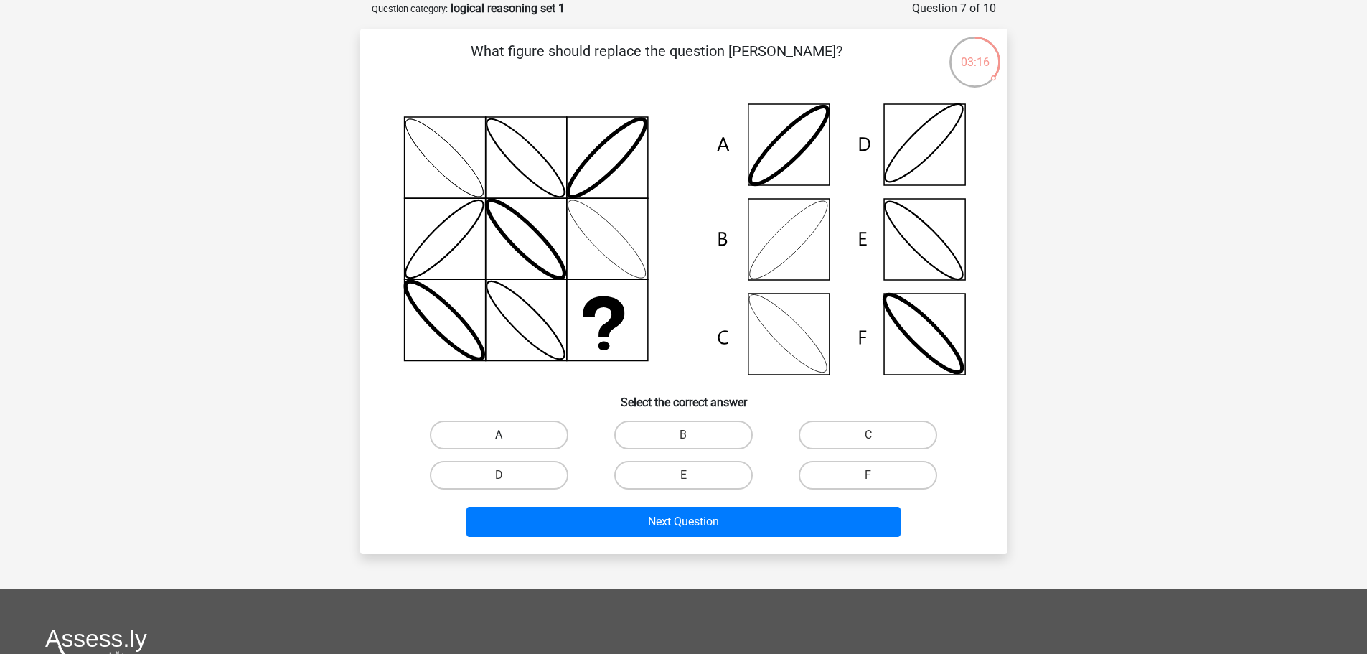
click at [520, 431] on label "A" at bounding box center [499, 435] width 138 height 29
click at [508, 435] on input "A" at bounding box center [503, 439] width 9 height 9
radio input "true"
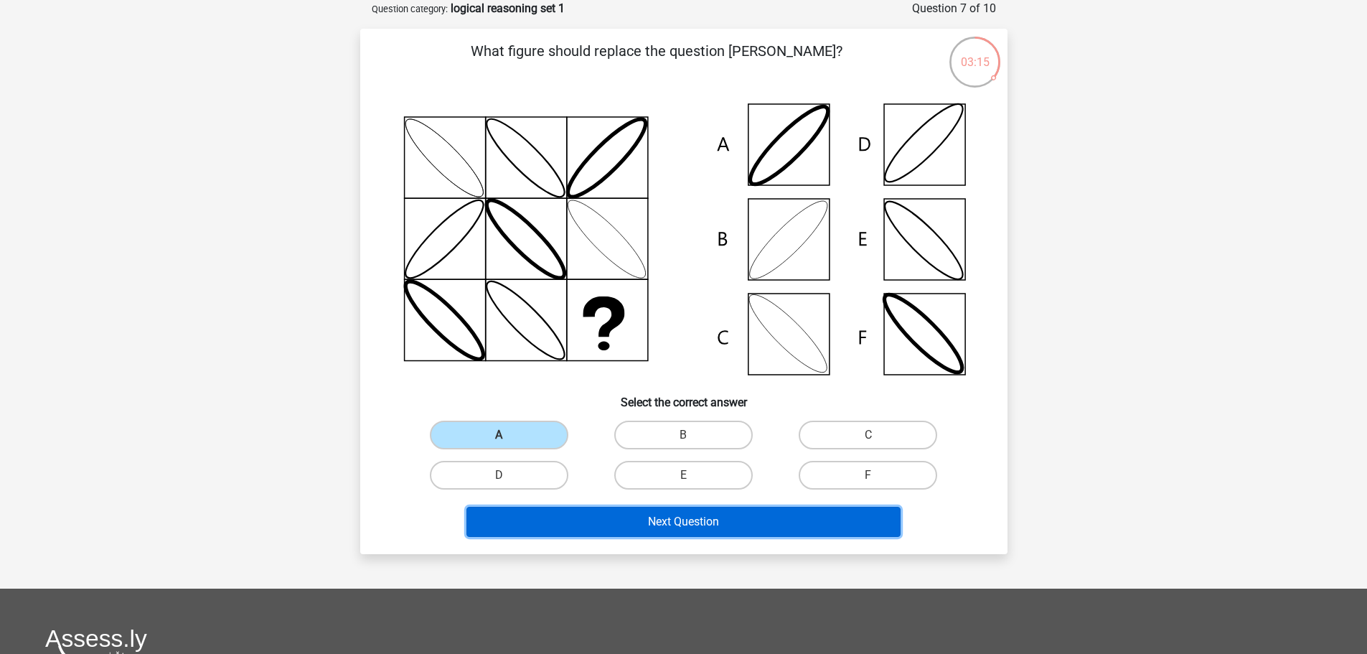
click at [635, 529] on button "Next Question" at bounding box center [683, 522] width 434 height 30
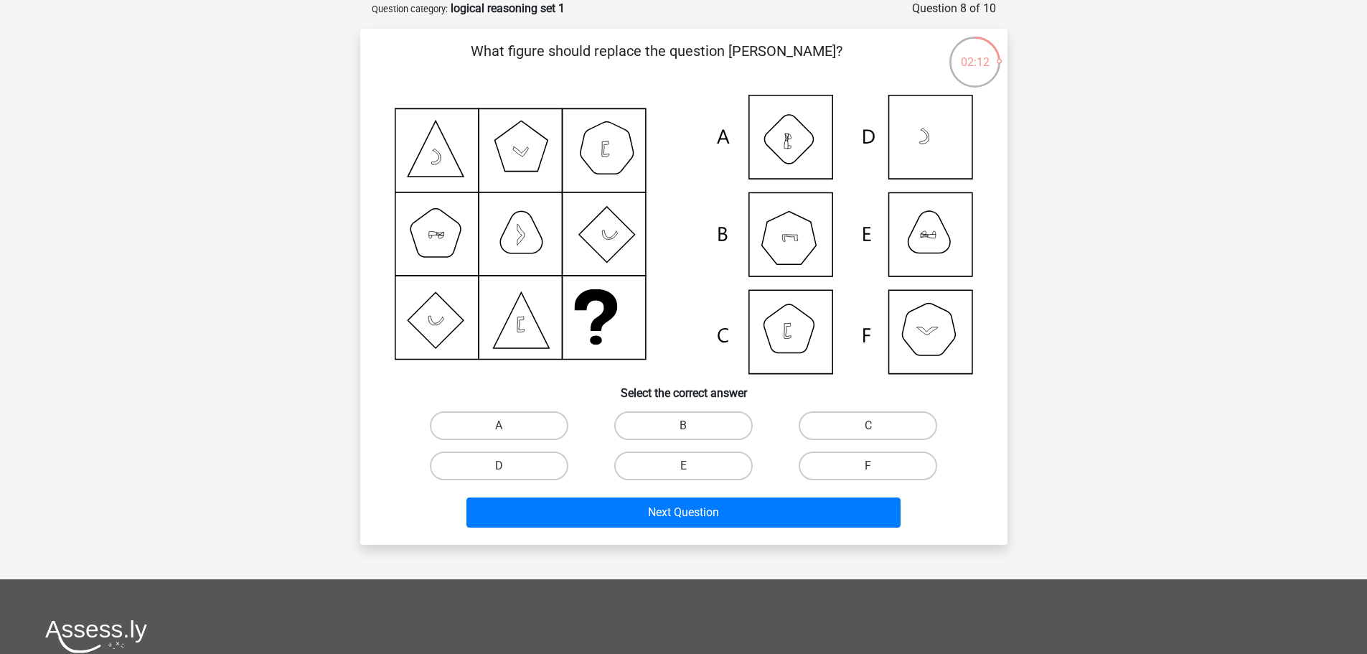
click at [680, 408] on div "B" at bounding box center [683, 425] width 184 height 40
click at [683, 413] on label "B" at bounding box center [683, 425] width 138 height 29
click at [683, 426] on input "B" at bounding box center [687, 430] width 9 height 9
radio input "true"
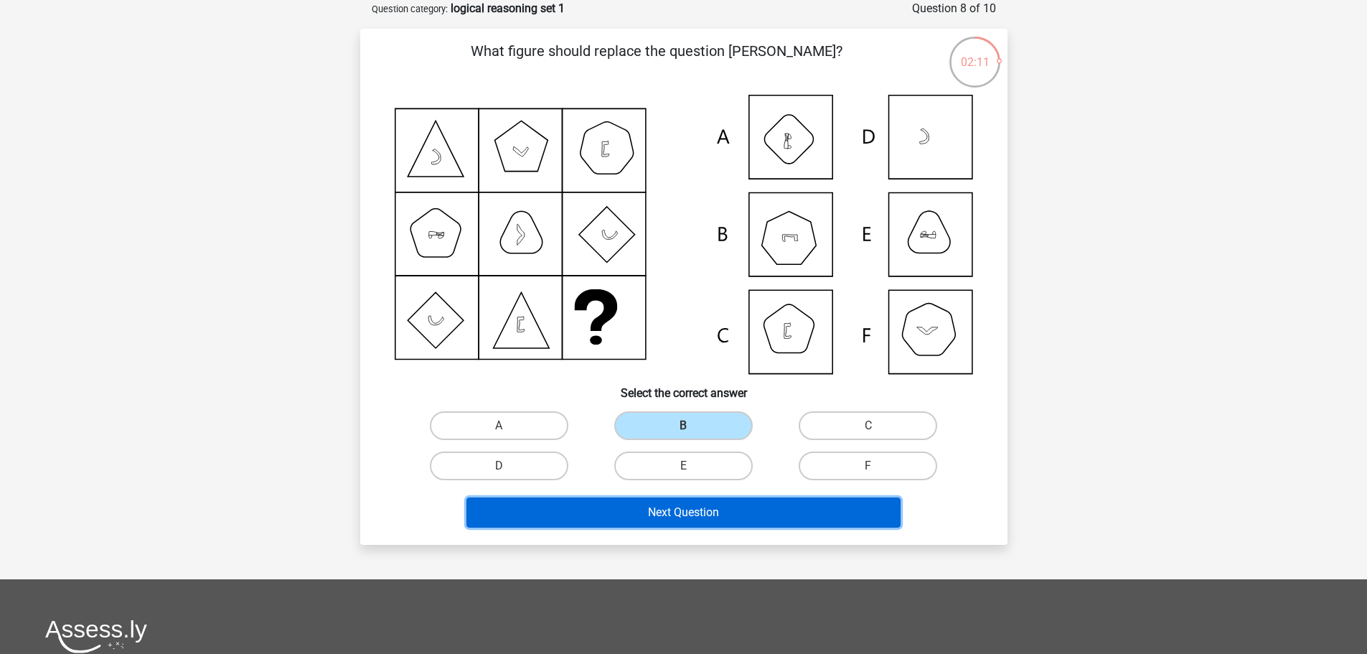
click at [715, 522] on button "Next Question" at bounding box center [683, 512] width 434 height 30
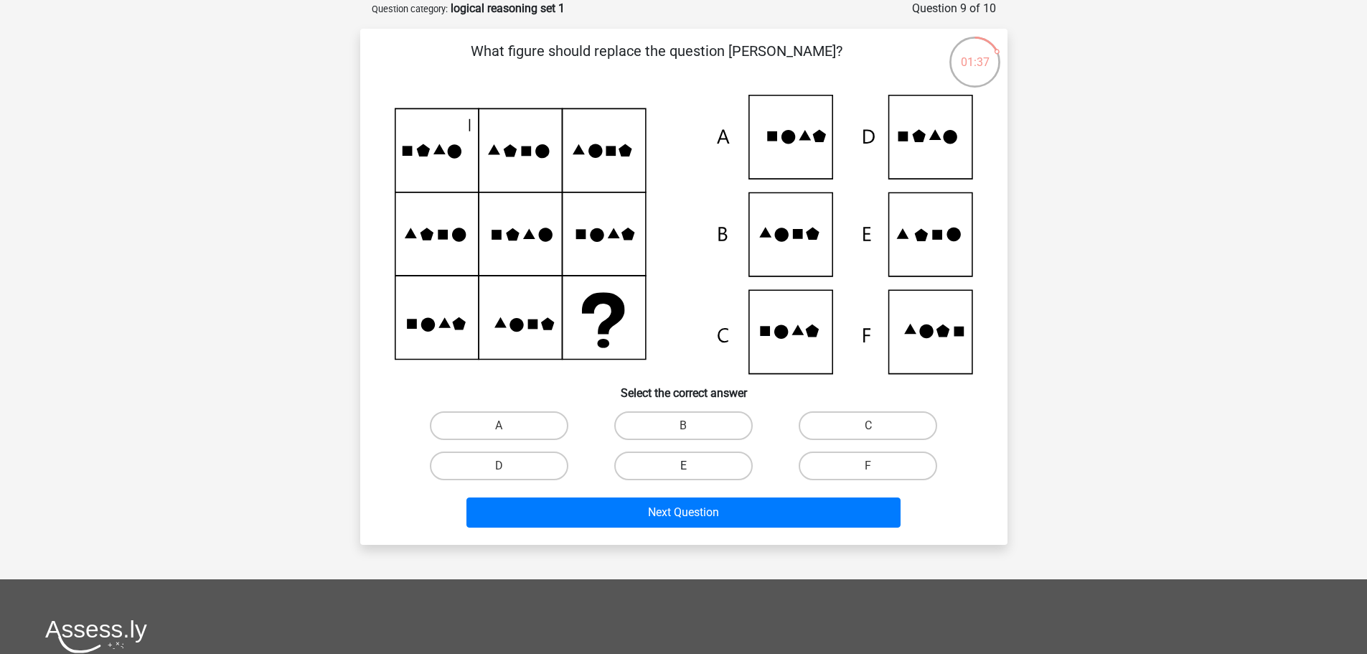
click at [730, 469] on label "E" at bounding box center [683, 465] width 138 height 29
click at [692, 469] on input "E" at bounding box center [687, 470] width 9 height 9
radio input "true"
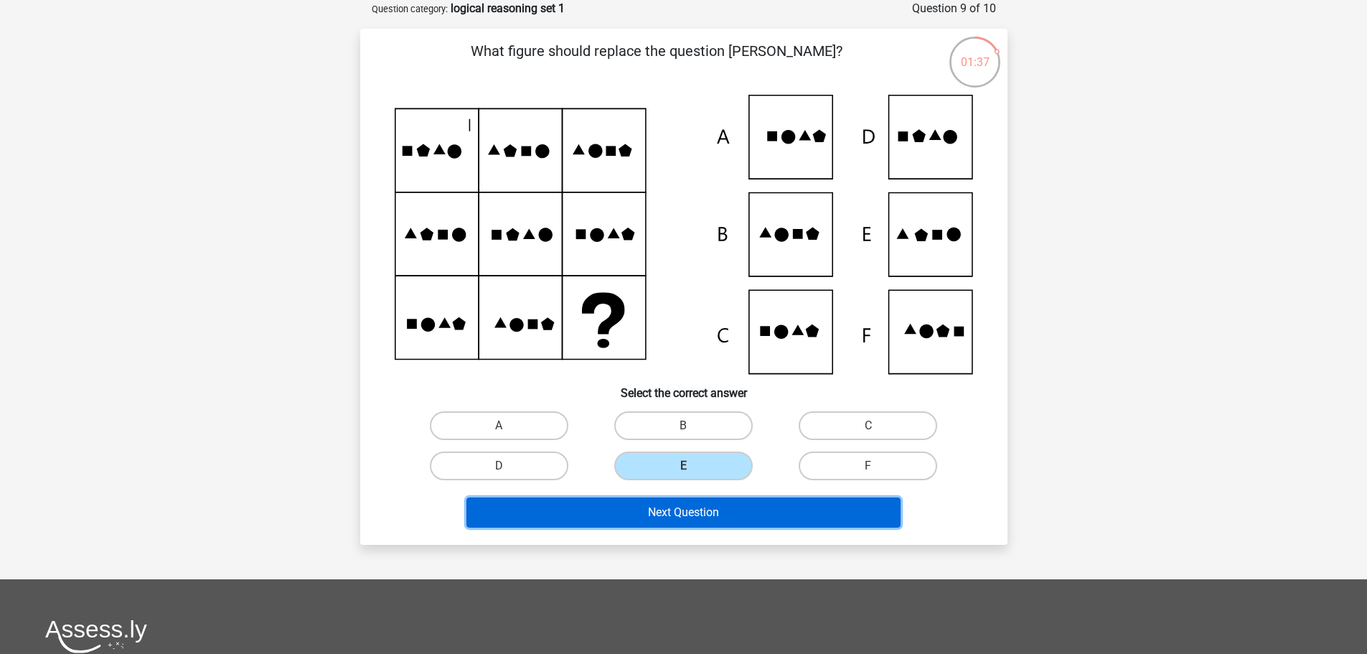
click at [714, 504] on button "Next Question" at bounding box center [683, 512] width 434 height 30
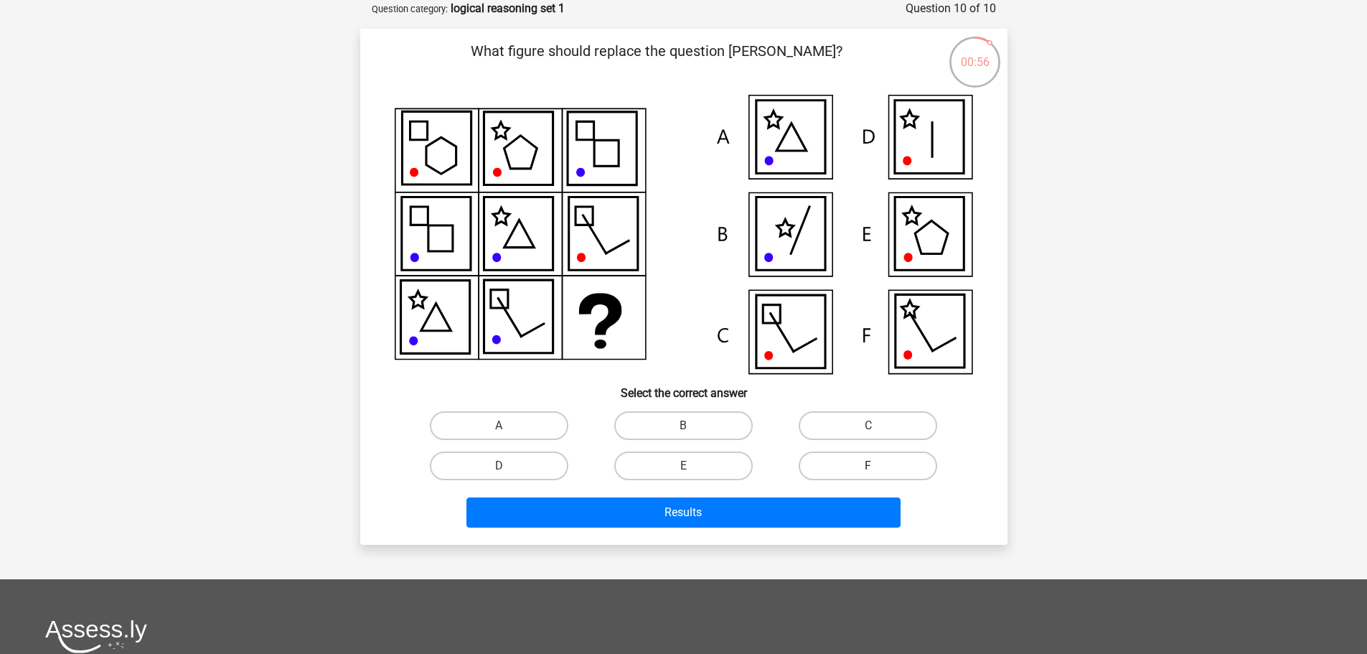
click at [856, 471] on label "F" at bounding box center [868, 465] width 138 height 29
click at [868, 471] on input "F" at bounding box center [872, 470] width 9 height 9
radio input "true"
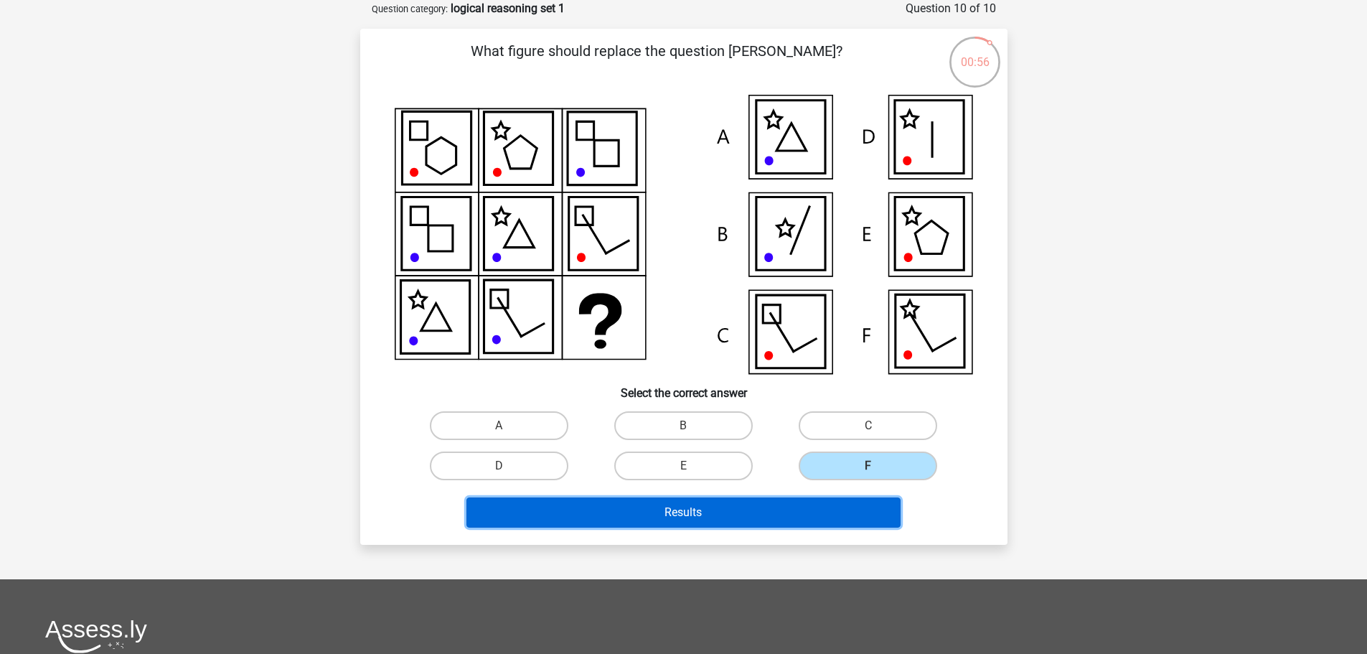
click at [829, 506] on button "Results" at bounding box center [683, 512] width 434 height 30
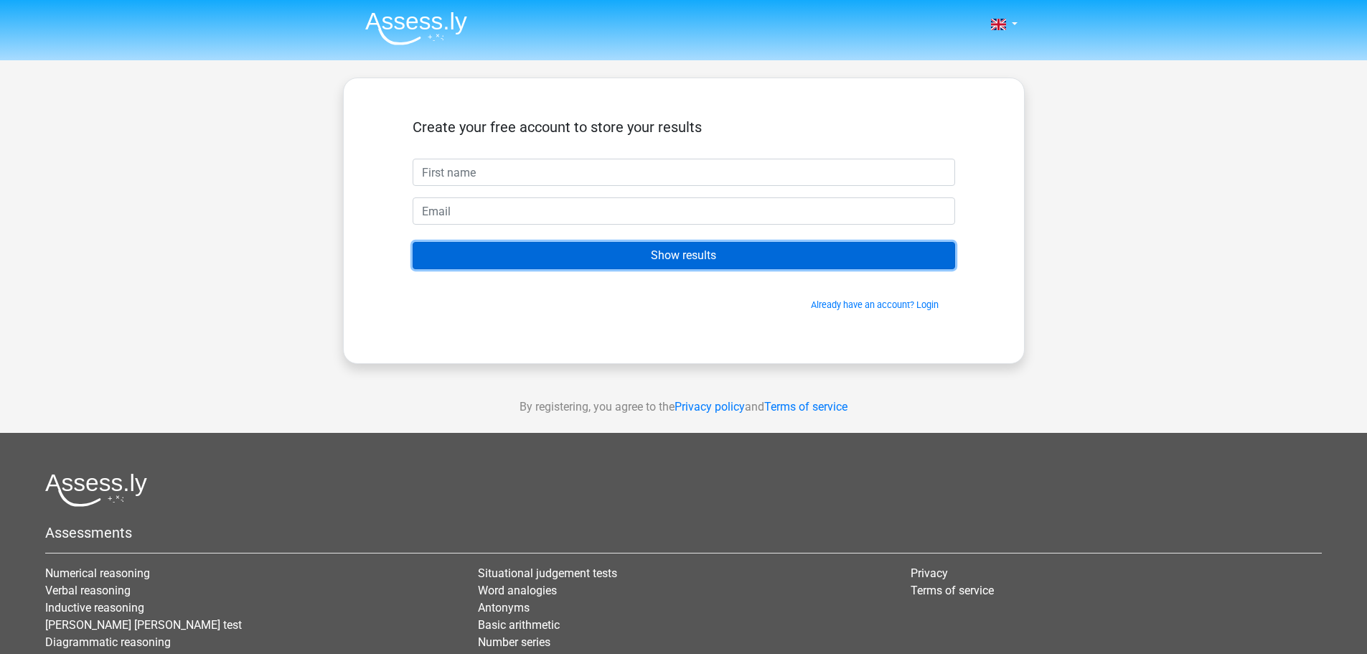
click at [761, 254] on input "Show results" at bounding box center [684, 255] width 542 height 27
